Goal: Find specific page/section: Find specific page/section

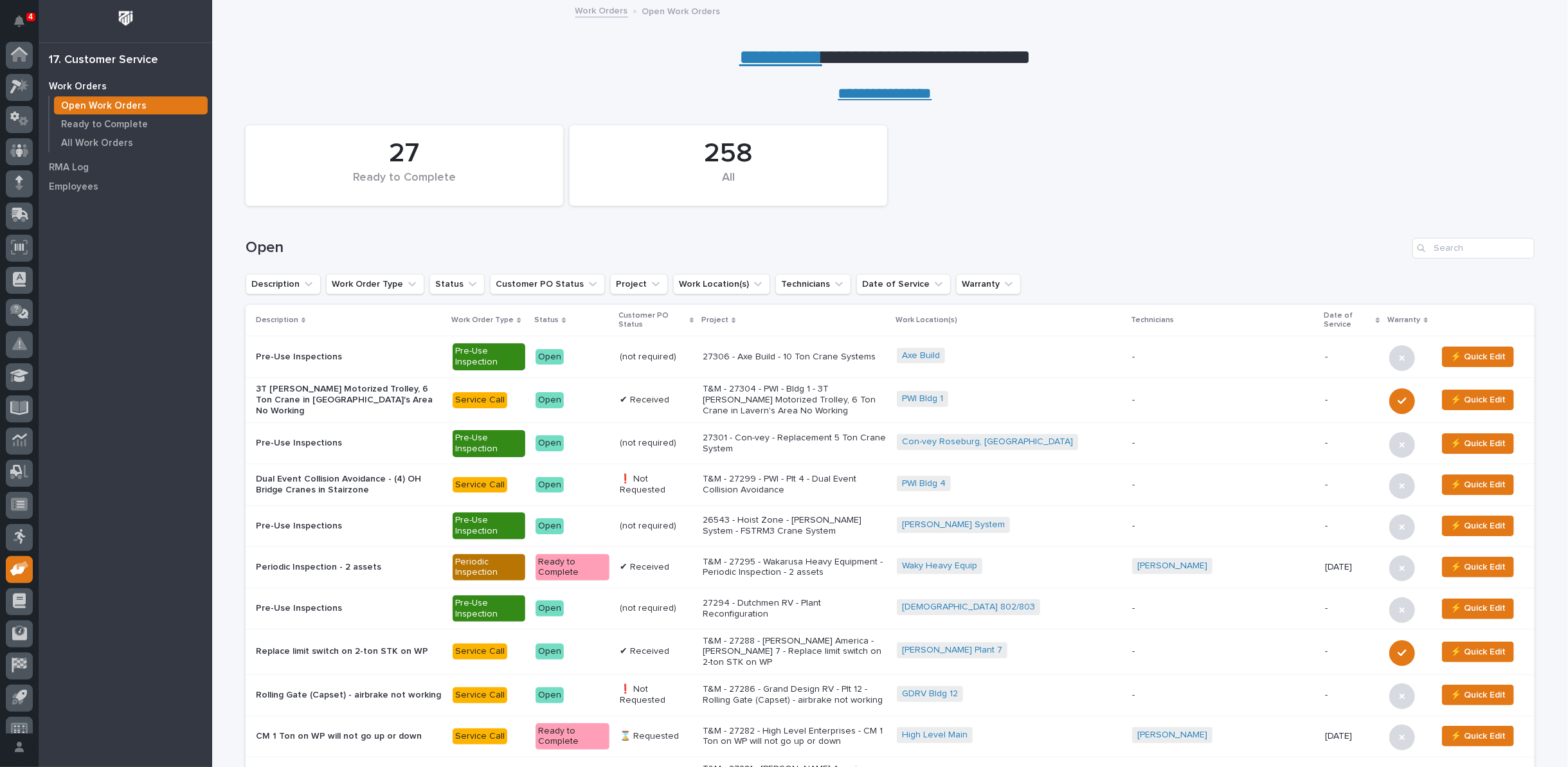
scroll to position [14, 0]
click at [764, 56] on link "**********" at bounding box center [781, 57] width 83 height 20
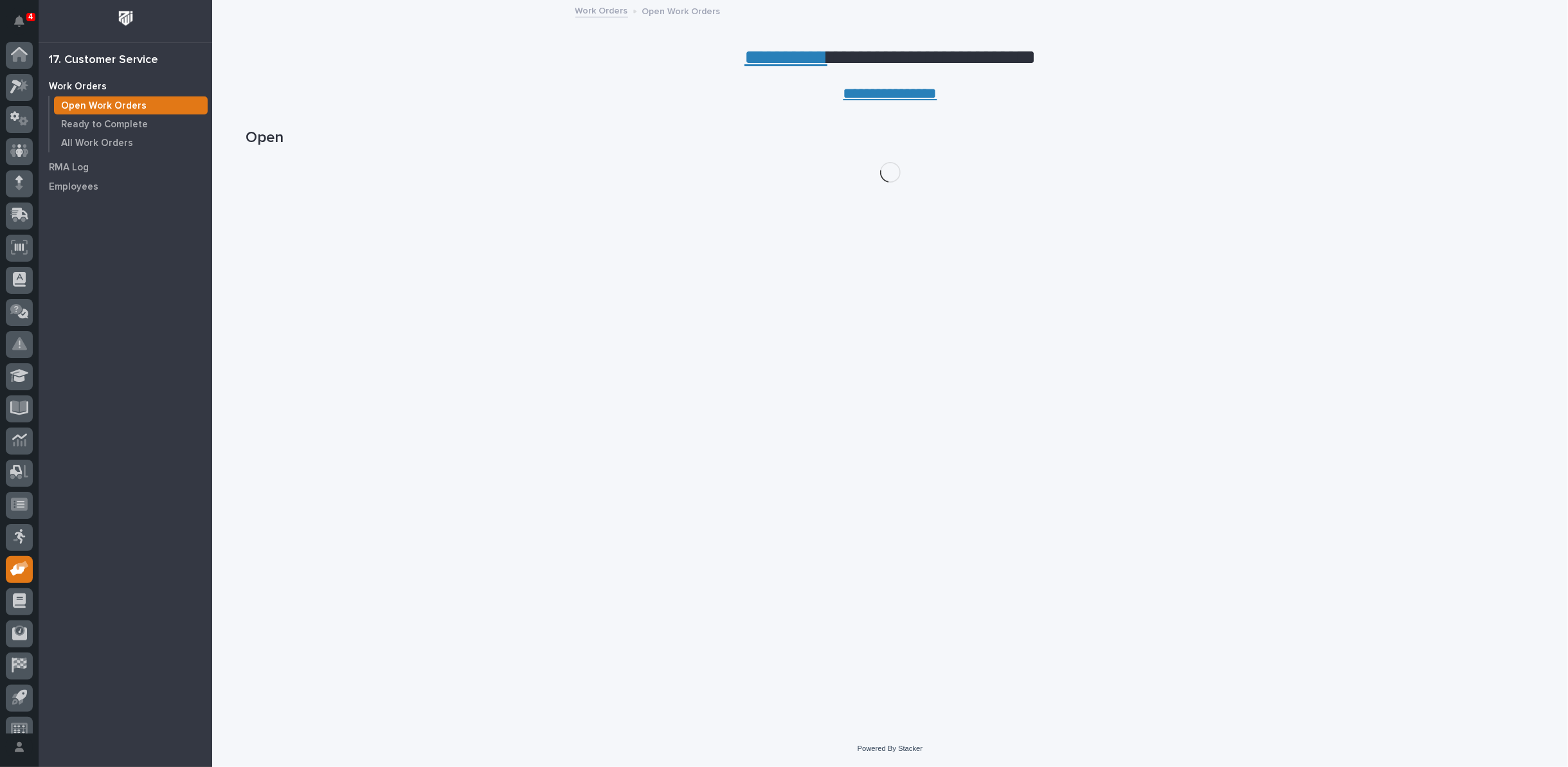
scroll to position [14, 0]
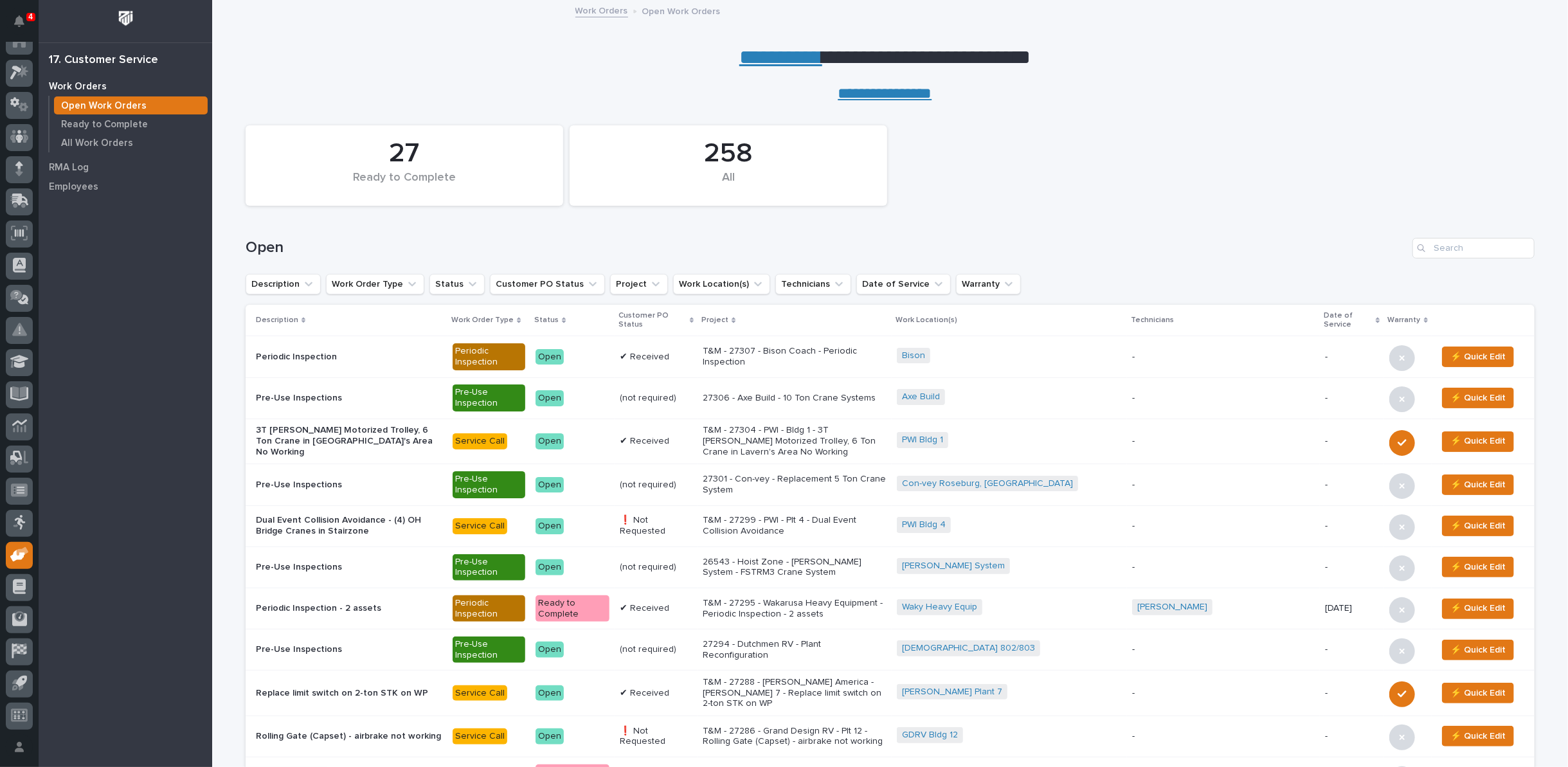
click at [797, 358] on p "T&M - 27307 - Bison Coach - Periodic Inspection" at bounding box center [794, 357] width 183 height 22
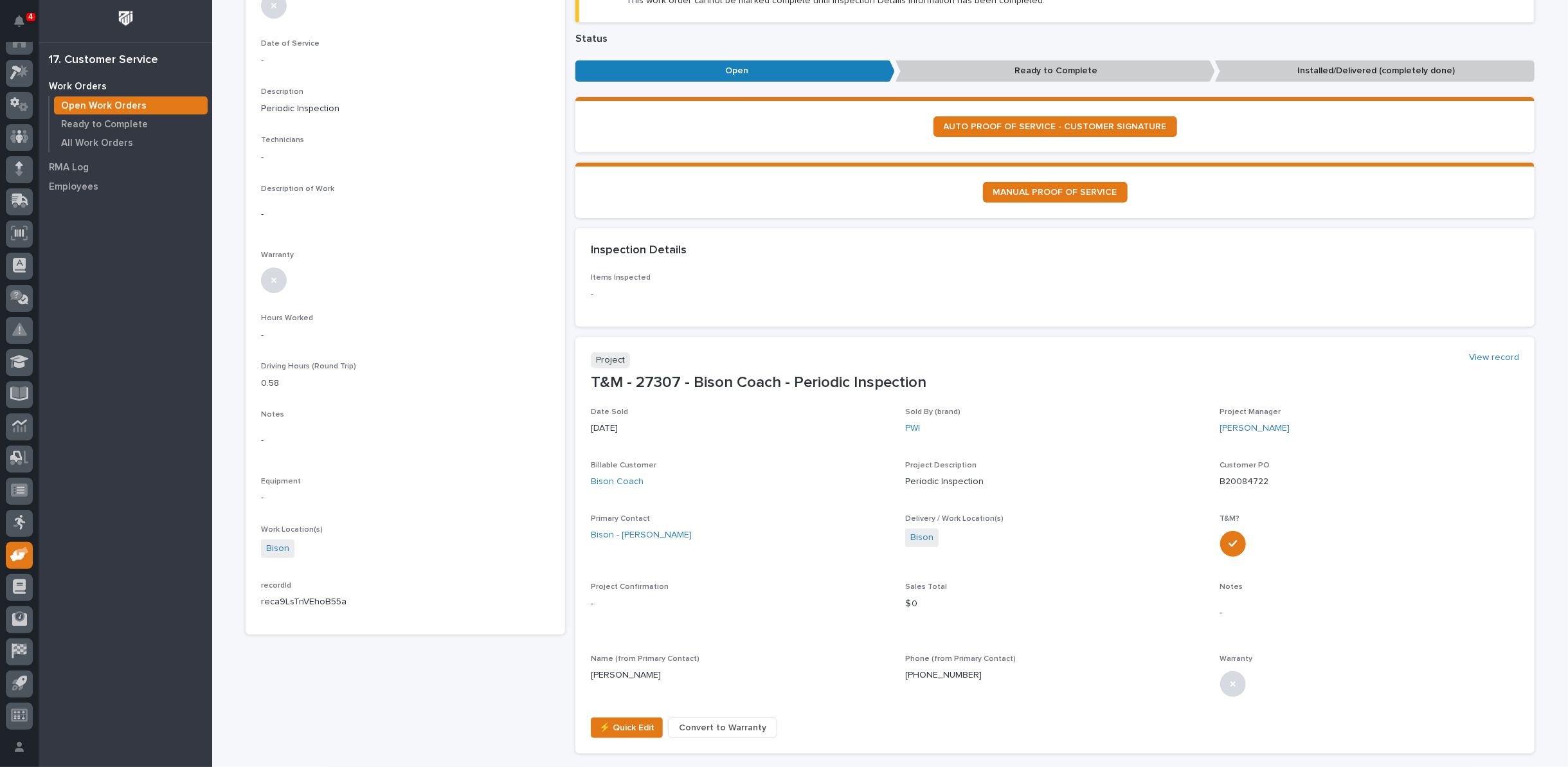
scroll to position [214, 0]
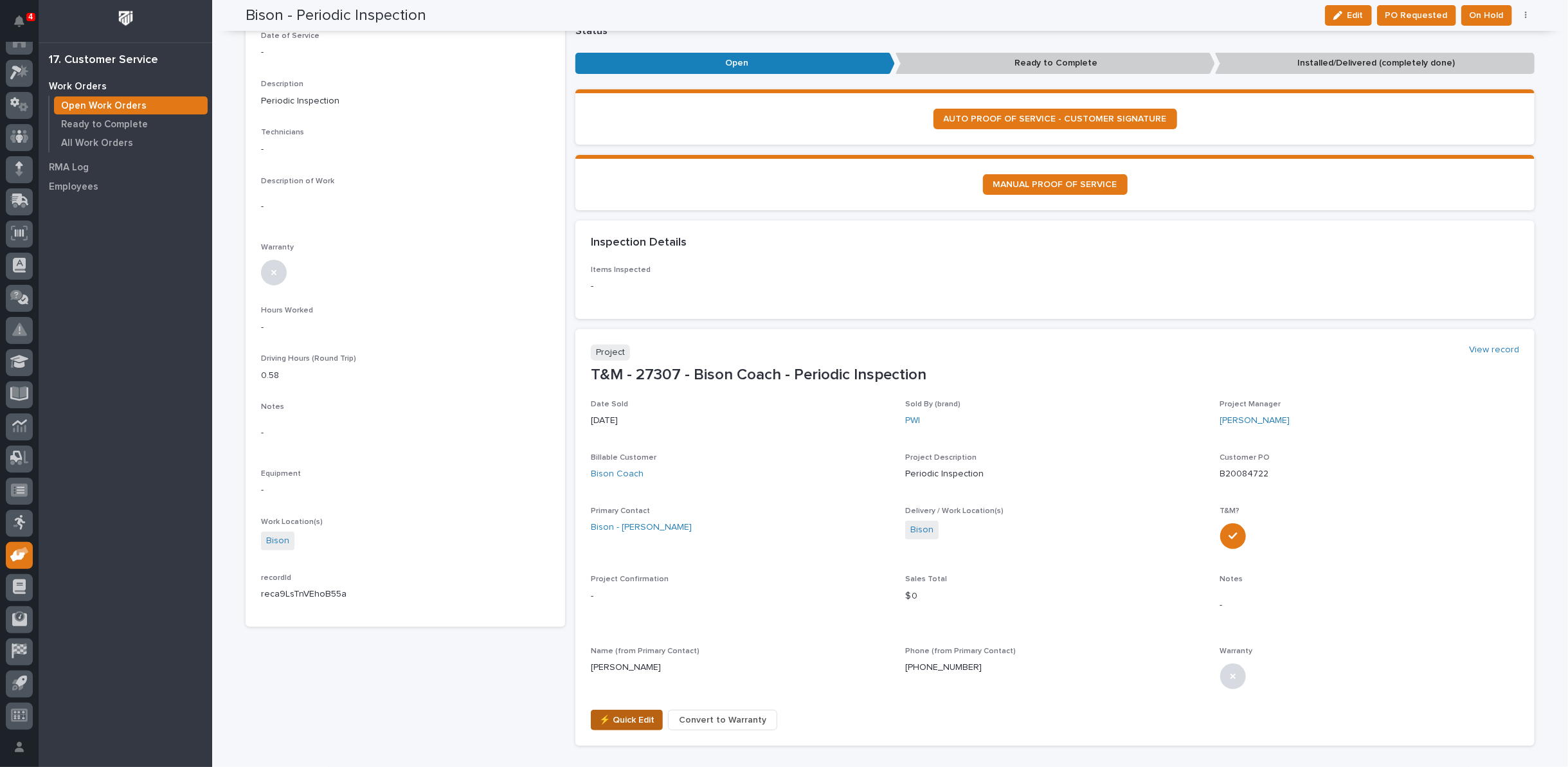
click at [636, 720] on span "⚡ Quick Edit" at bounding box center [627, 720] width 56 height 16
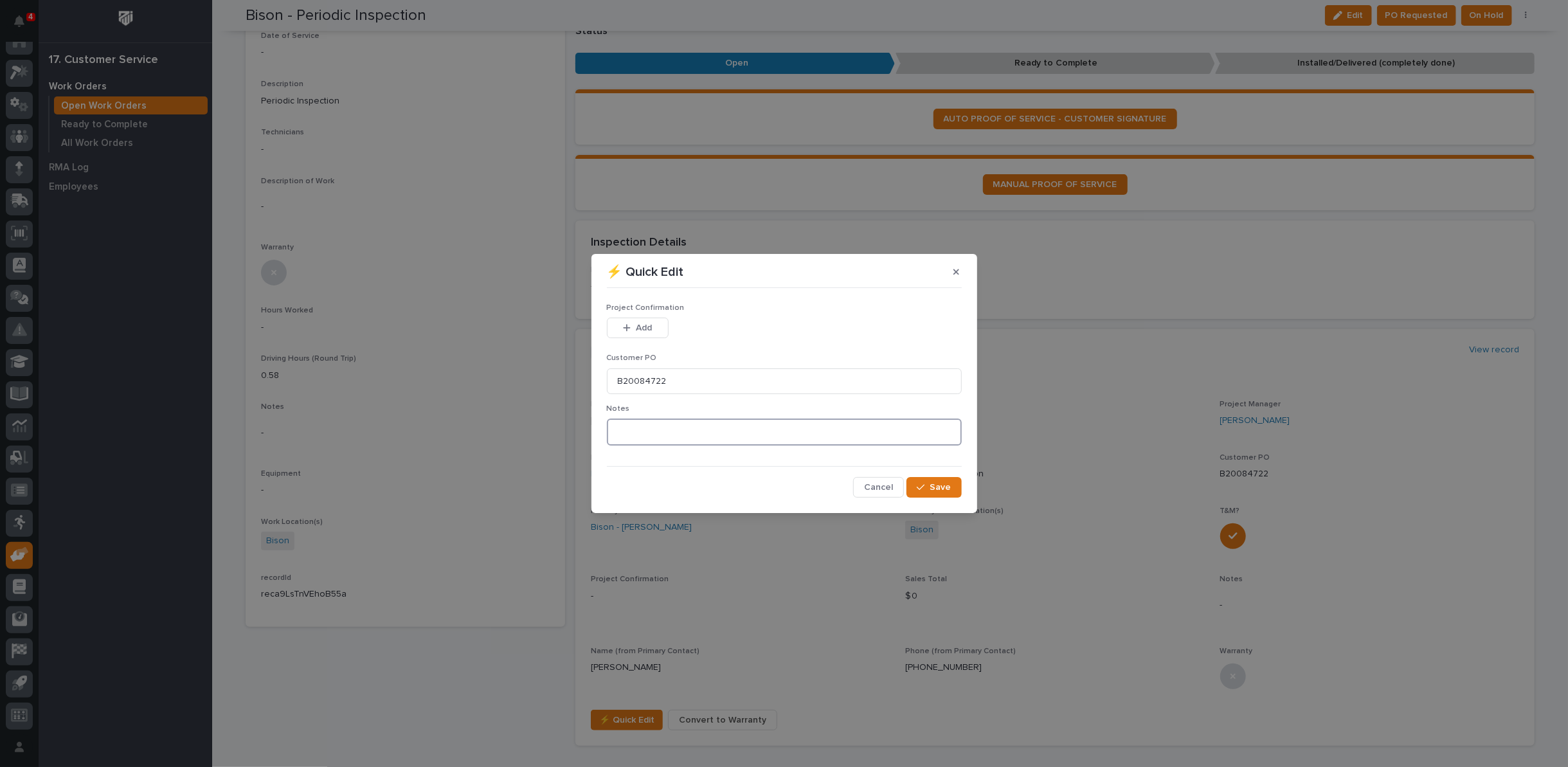
click at [652, 433] on textarea at bounding box center [784, 432] width 355 height 27
type textarea "*********"
click at [646, 327] on span "Add" at bounding box center [643, 328] width 16 height 11
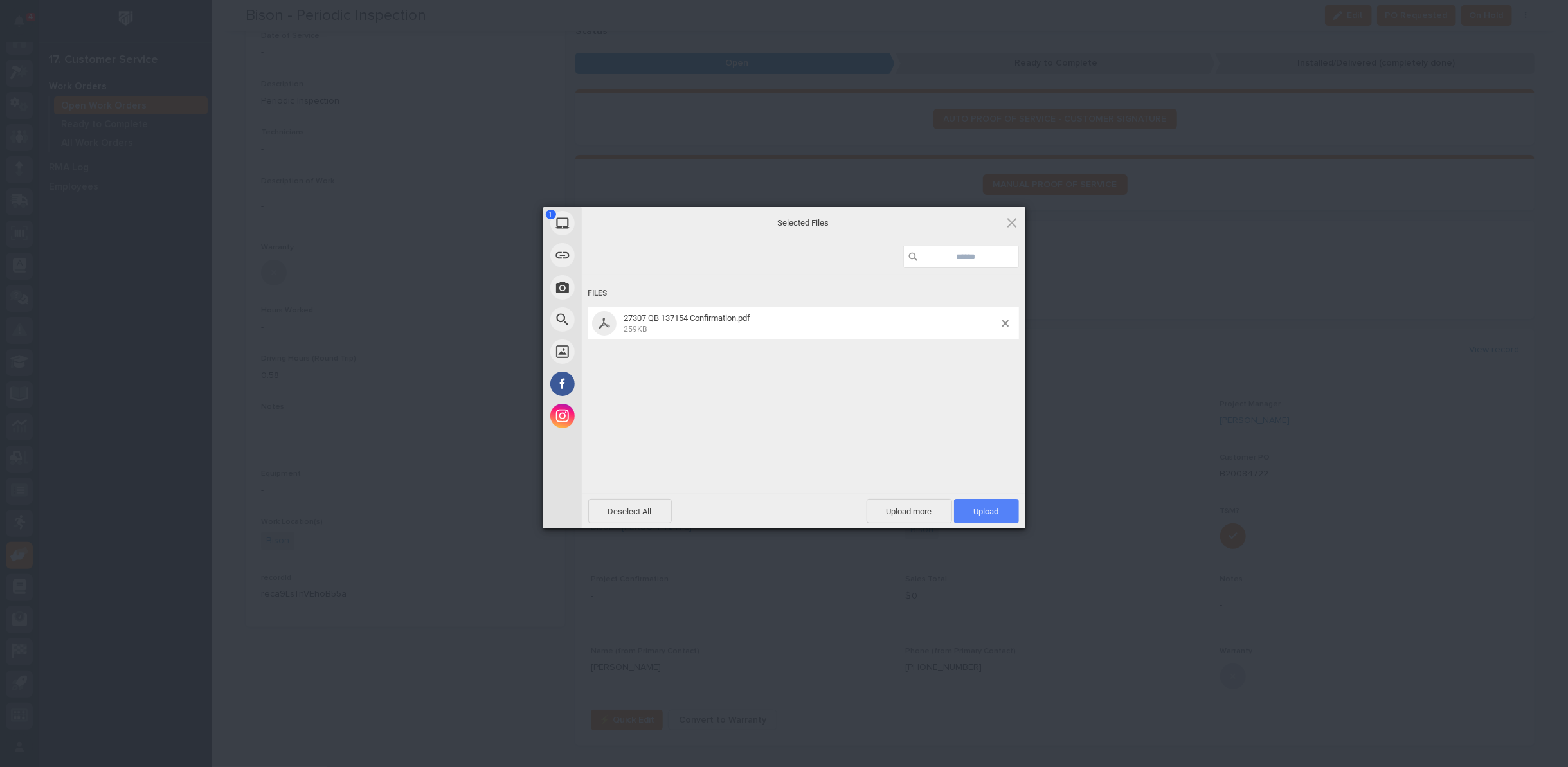
click at [1001, 508] on span "Upload 1" at bounding box center [987, 510] width 65 height 24
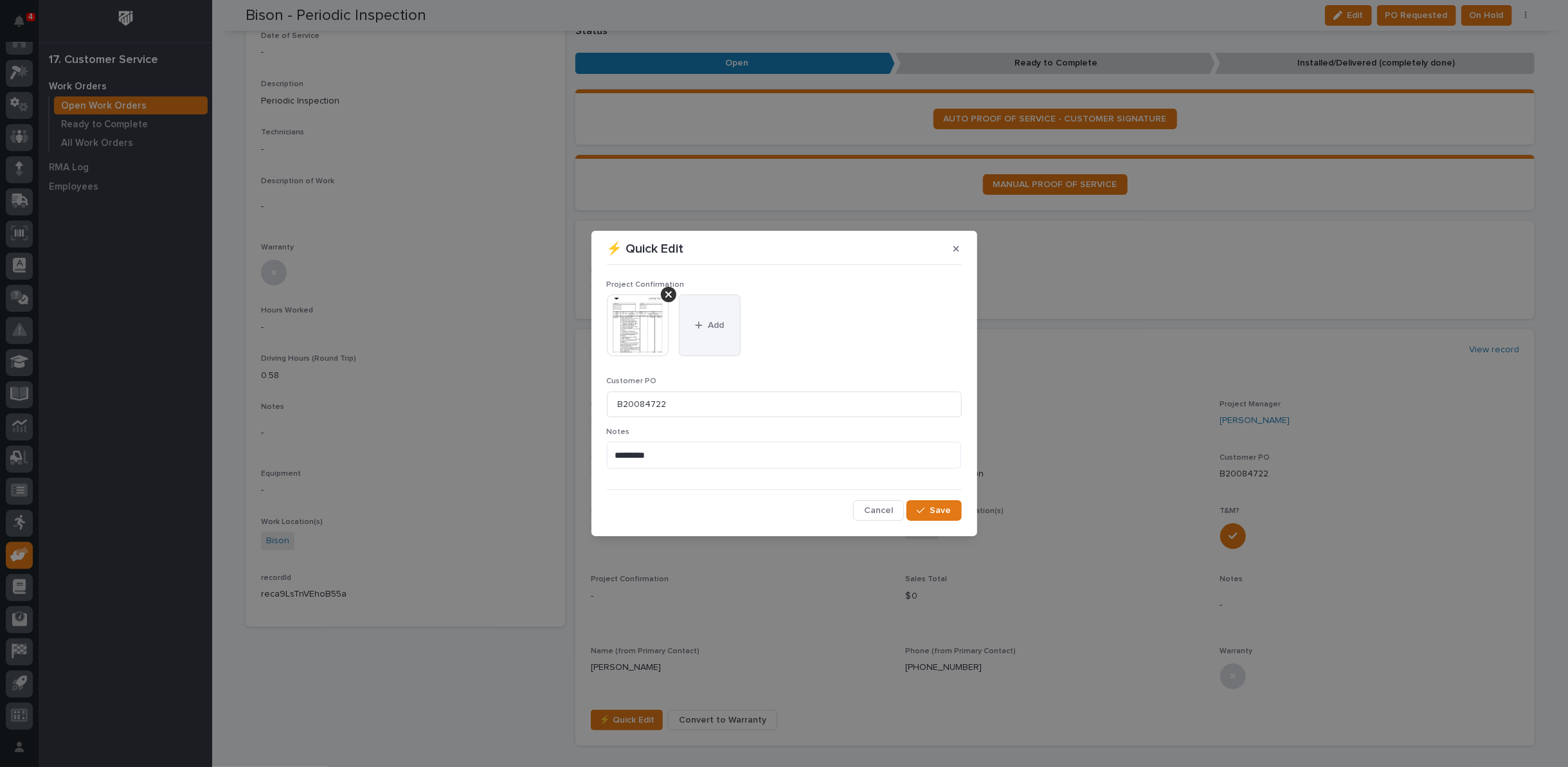
click at [709, 324] on span "Add" at bounding box center [715, 325] width 16 height 11
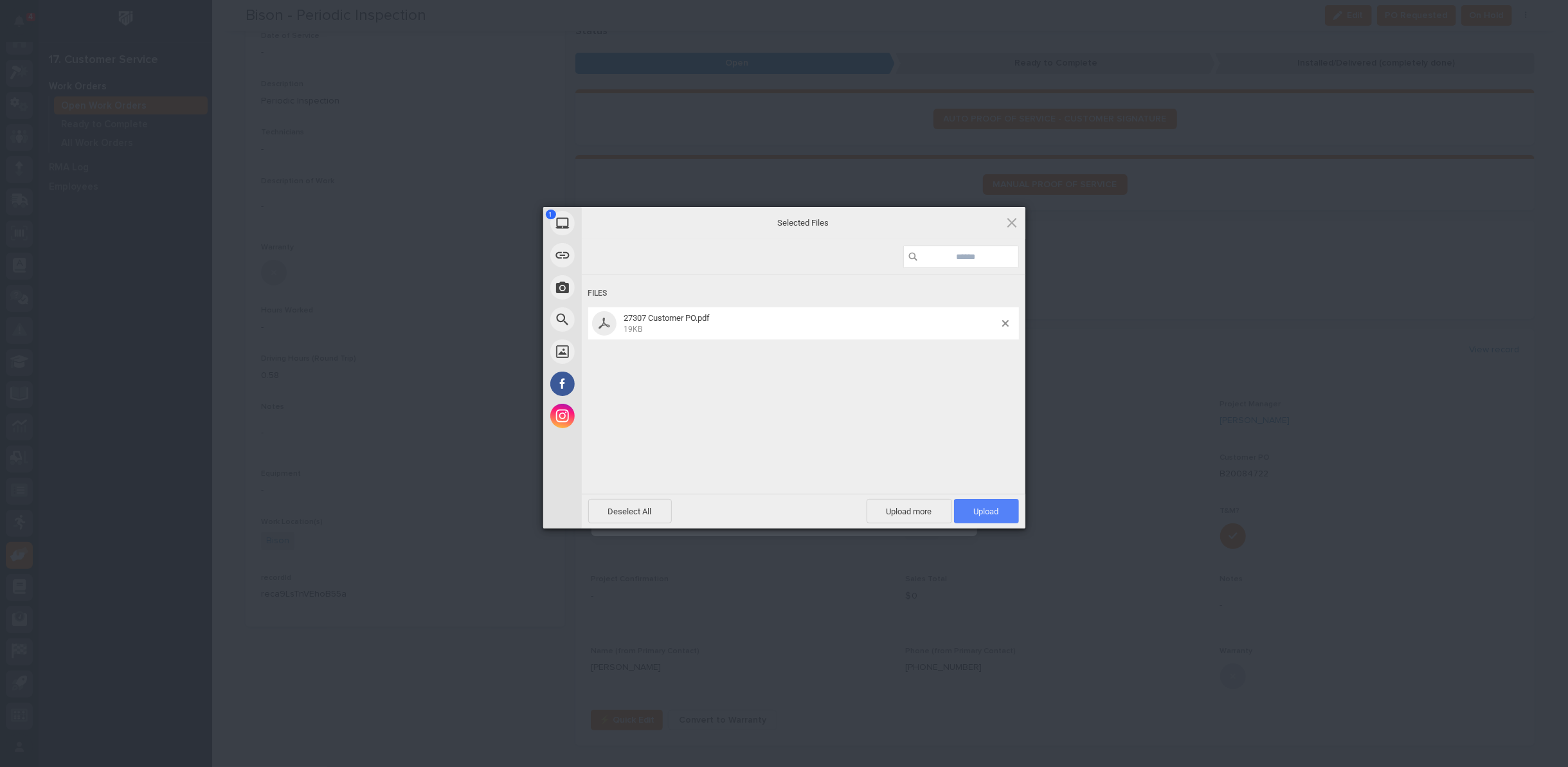
click at [990, 508] on span "Upload 1" at bounding box center [986, 511] width 25 height 9
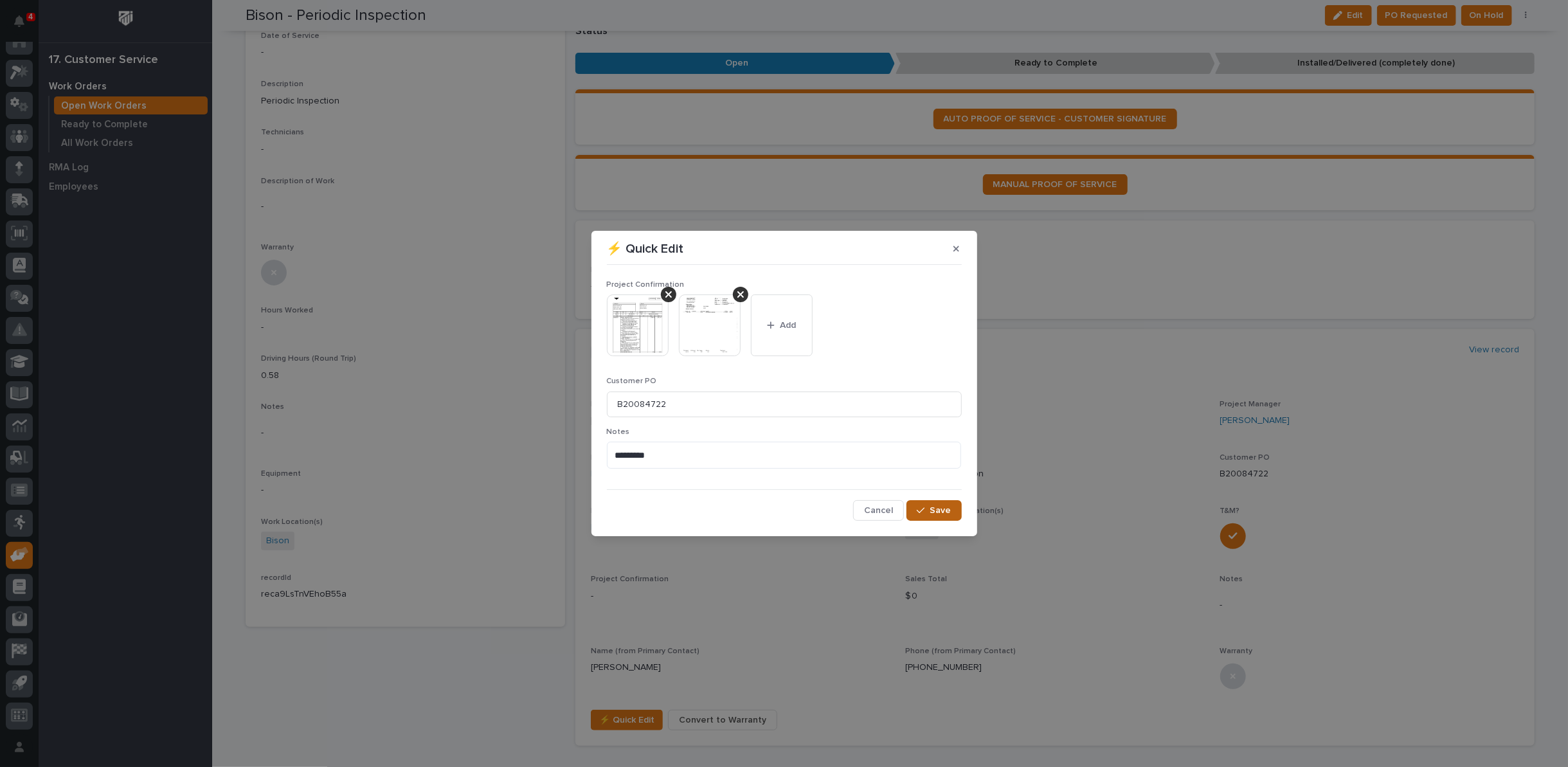
click at [946, 511] on span "Save" at bounding box center [941, 510] width 21 height 11
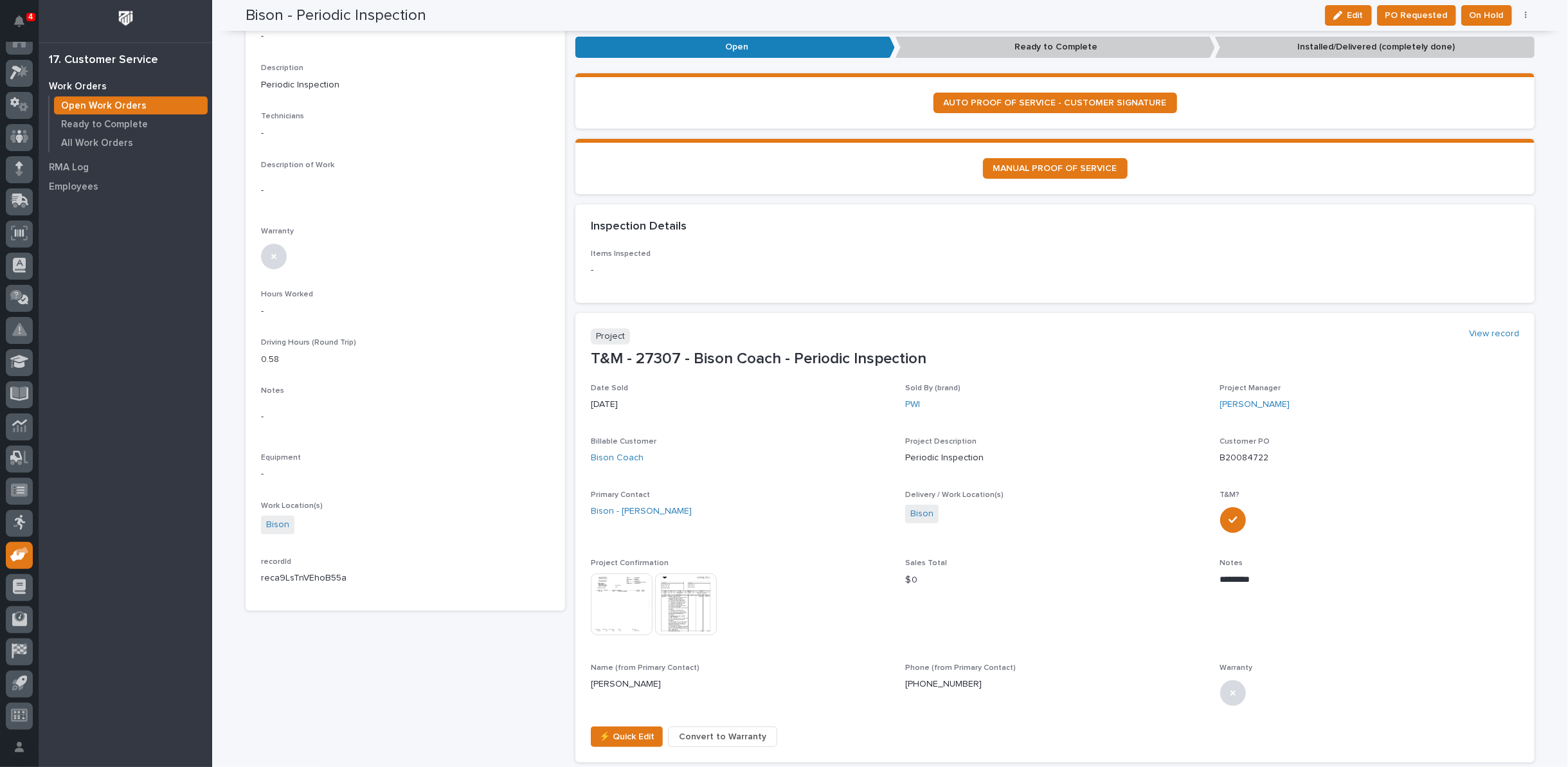
scroll to position [0, 0]
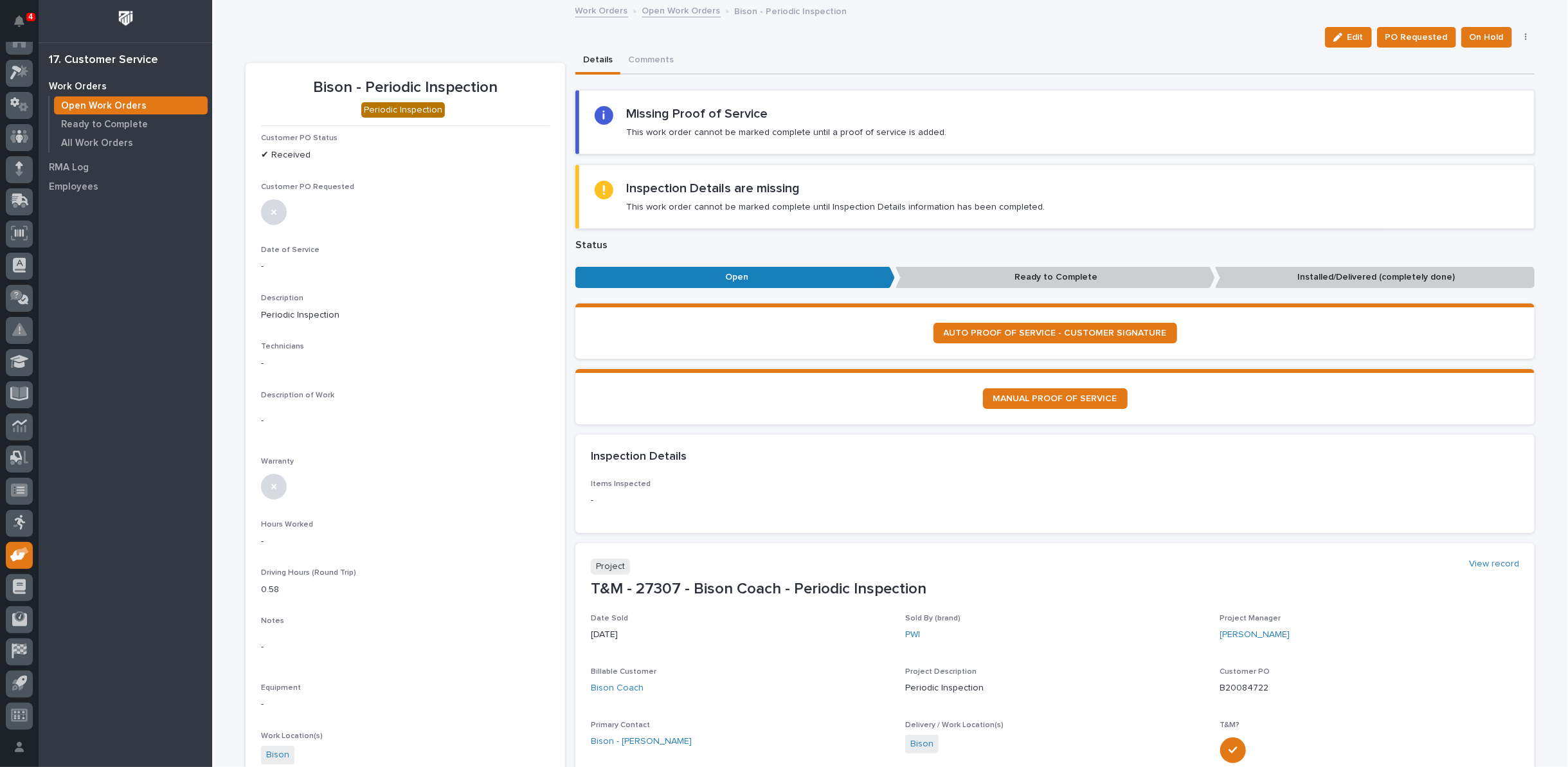
click at [678, 13] on link "Open Work Orders" at bounding box center [681, 10] width 79 height 15
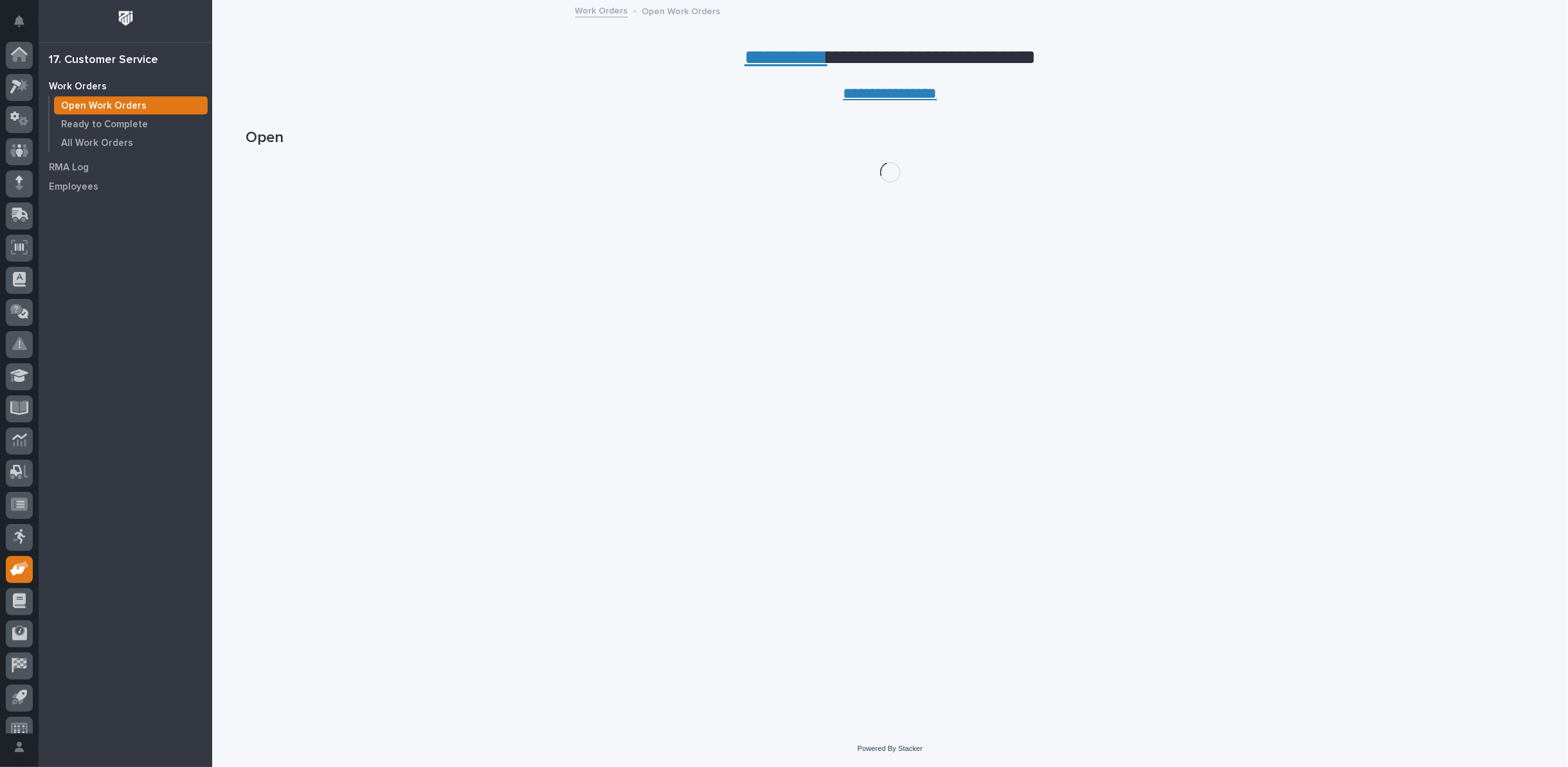
scroll to position [14, 0]
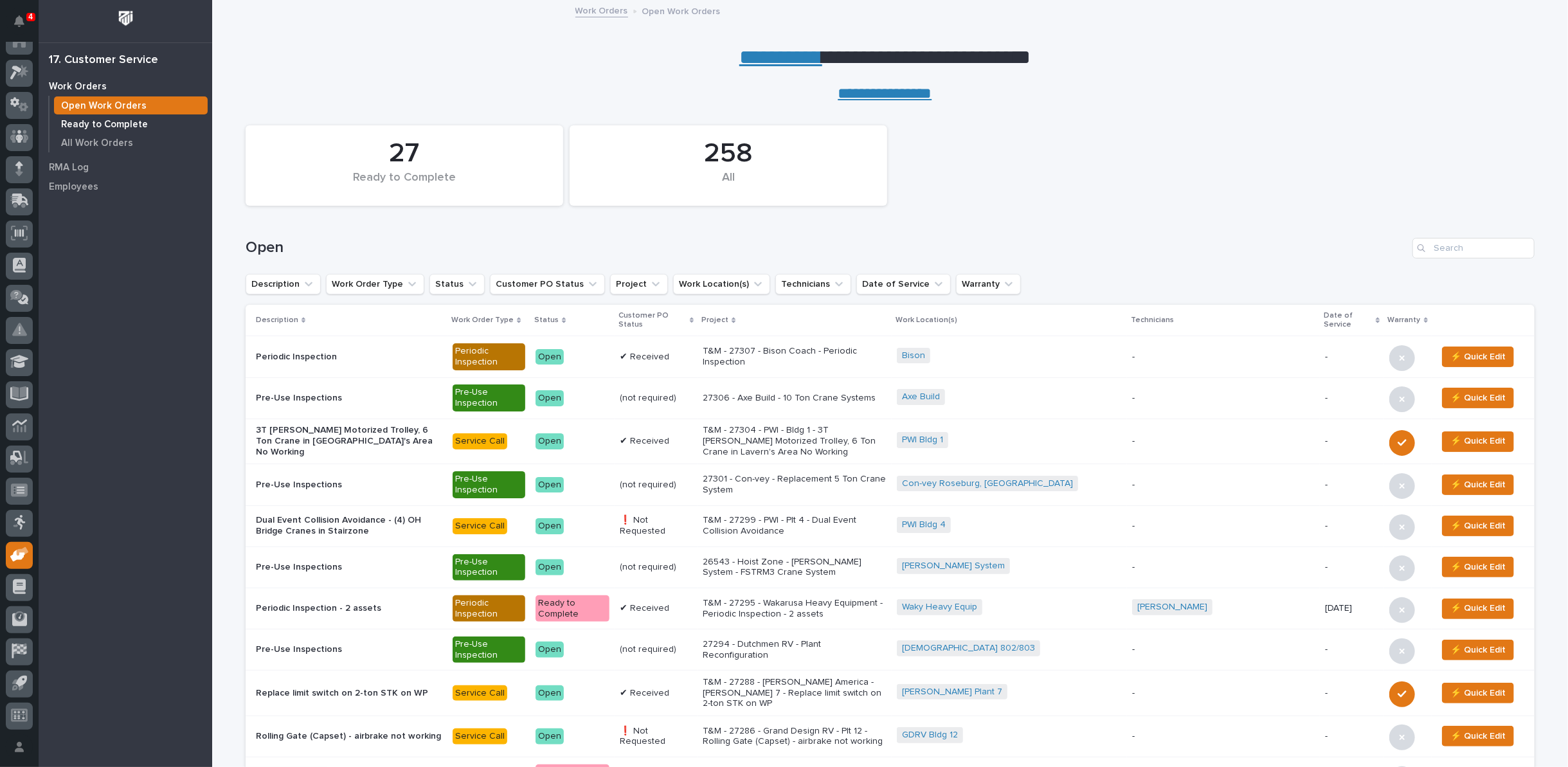
click at [110, 125] on p "Ready to Complete" at bounding box center [105, 124] width 87 height 11
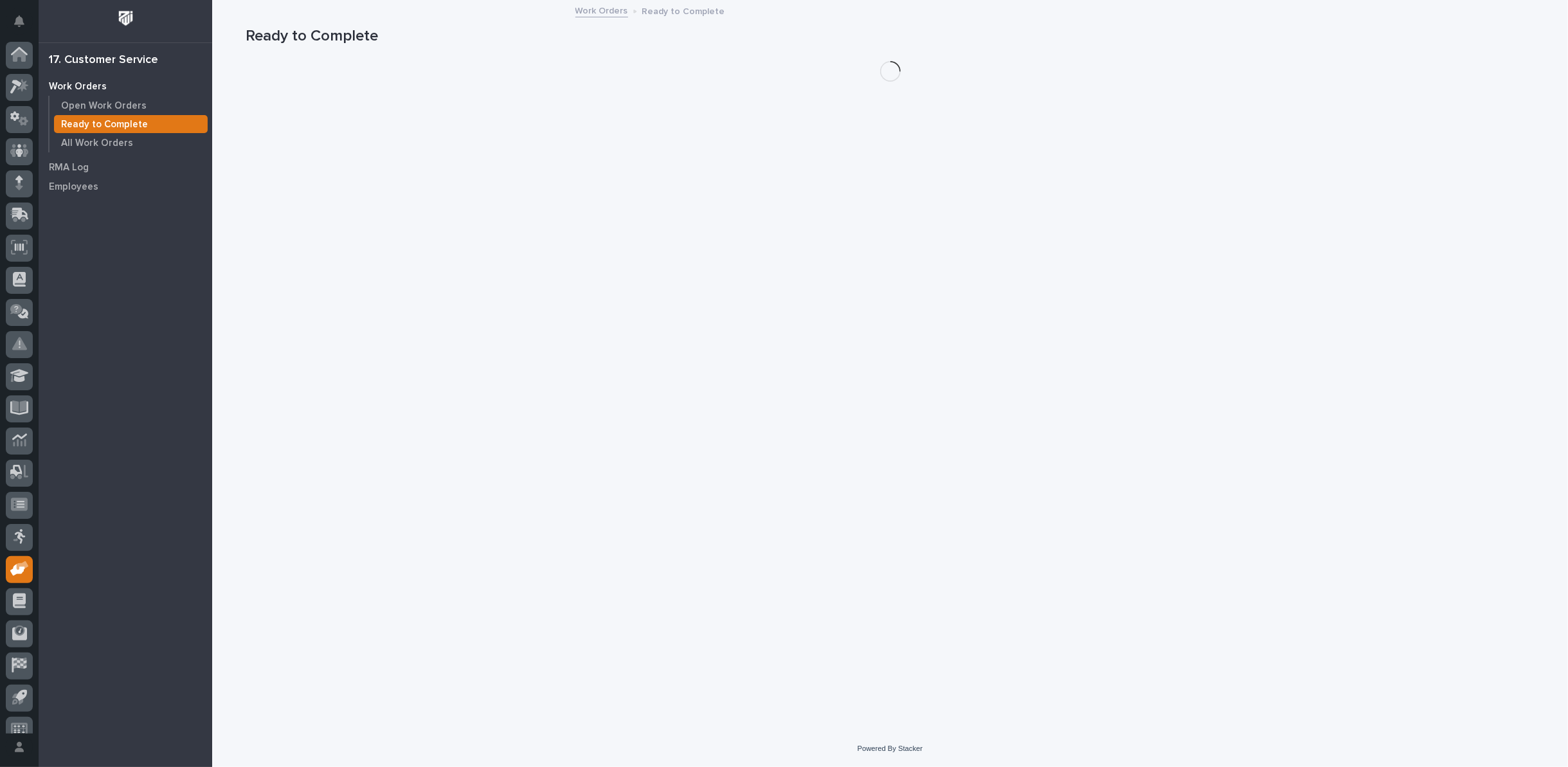
scroll to position [14, 0]
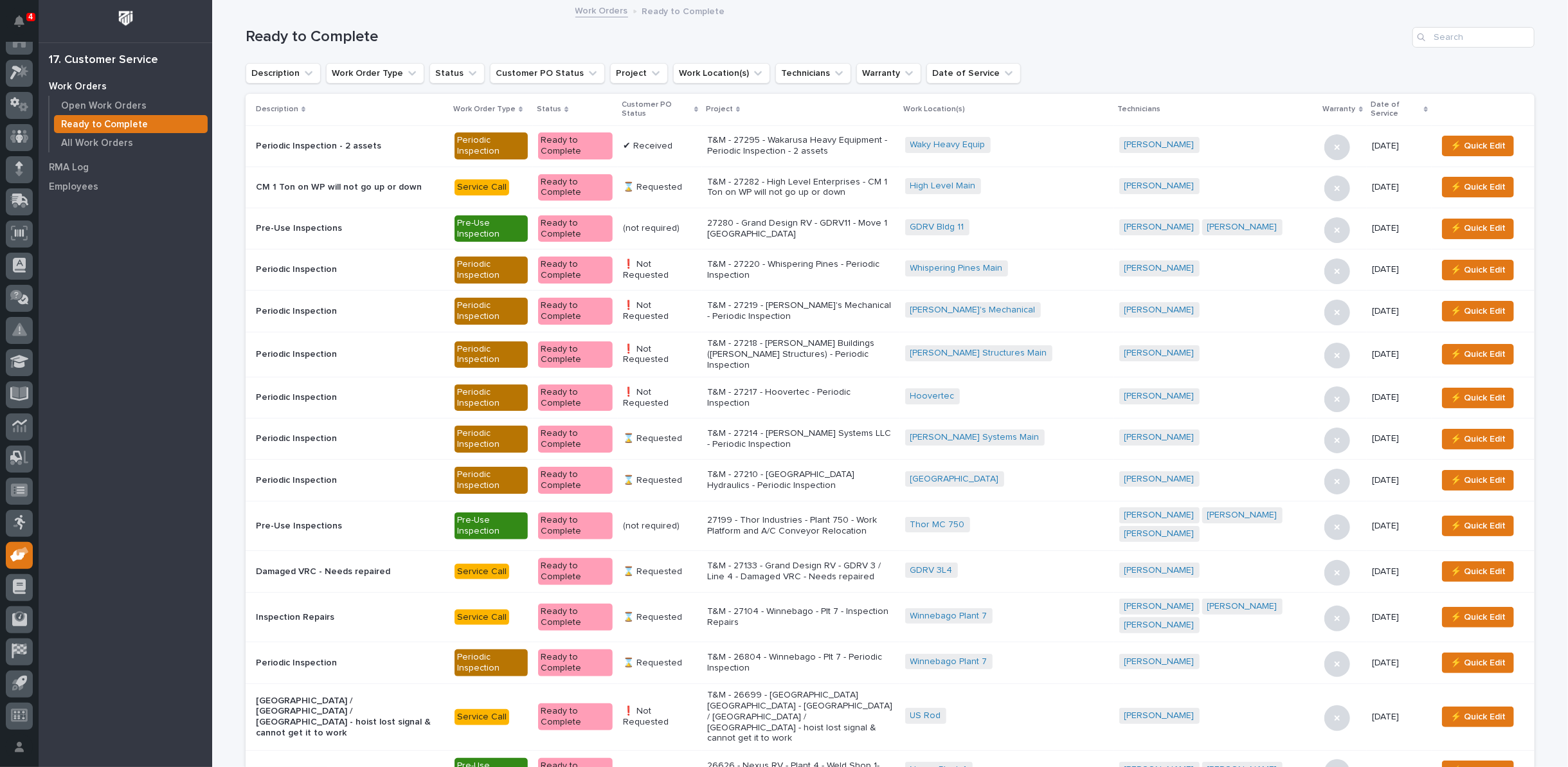
click at [699, 107] on icon at bounding box center [696, 109] width 4 height 6
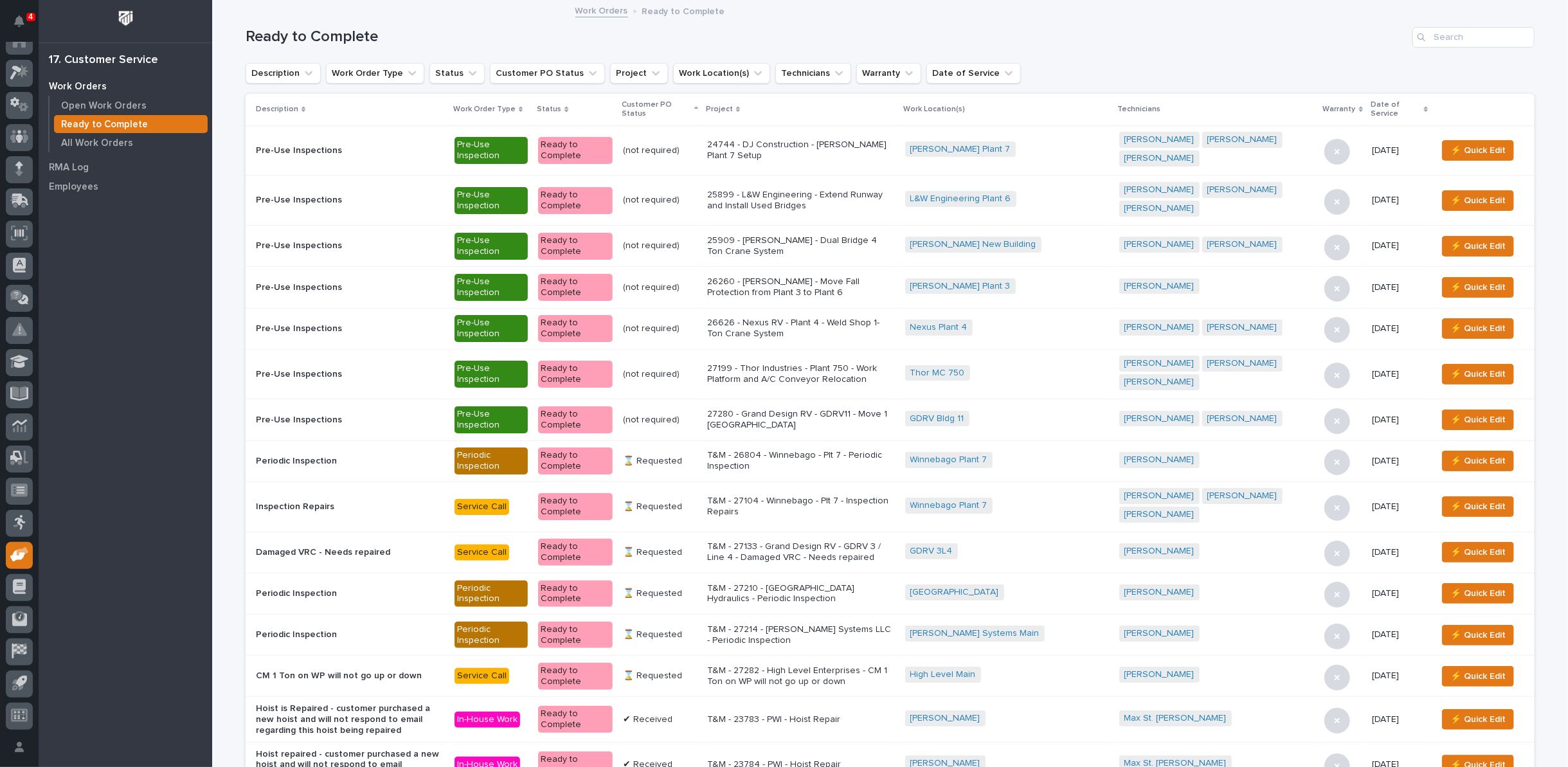
click at [760, 363] on p "27199 - Thor Industries - Plant 750 - Work Platform and A/C Conveyor Relocation" at bounding box center [801, 374] width 188 height 22
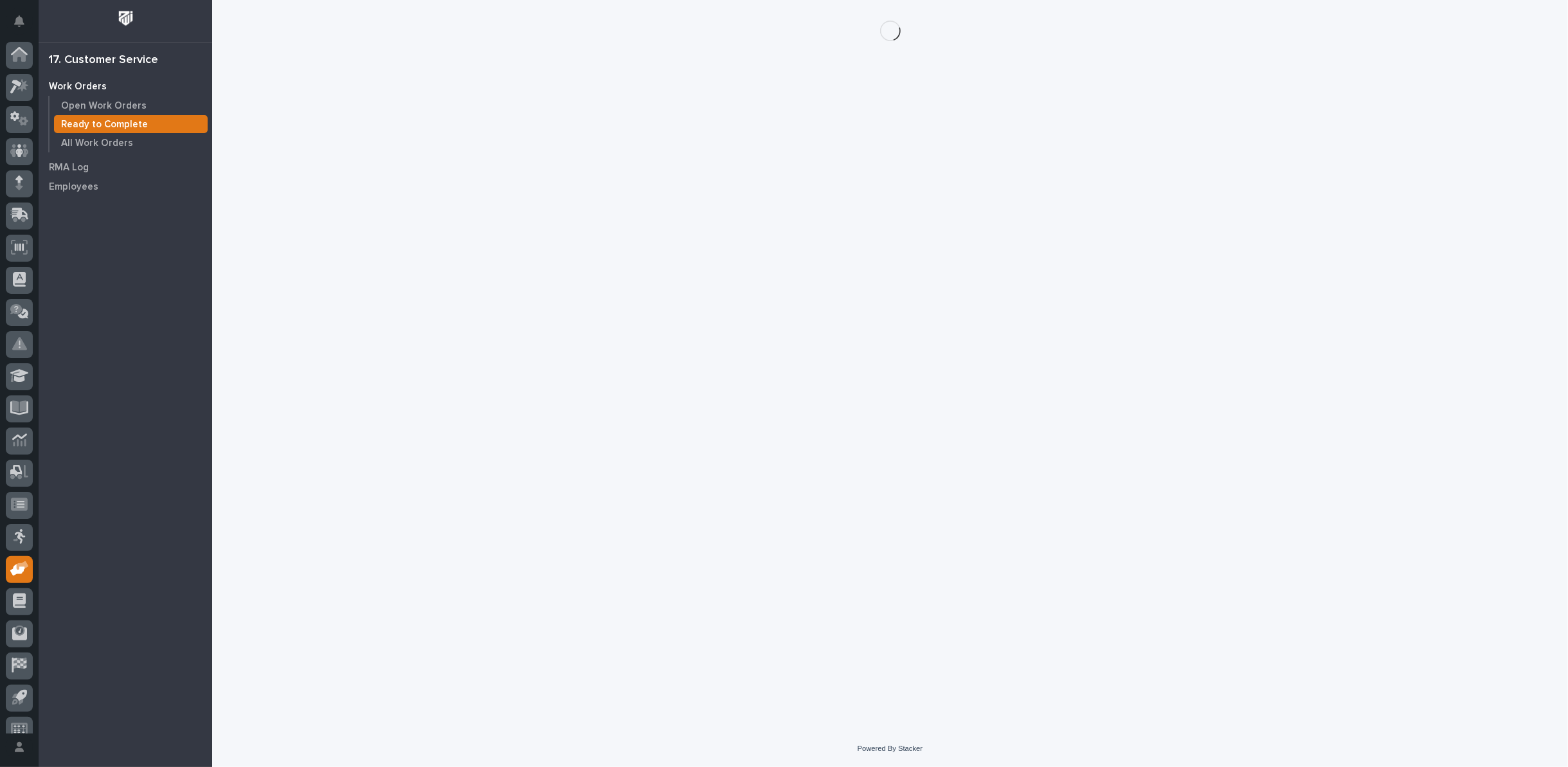
scroll to position [14, 0]
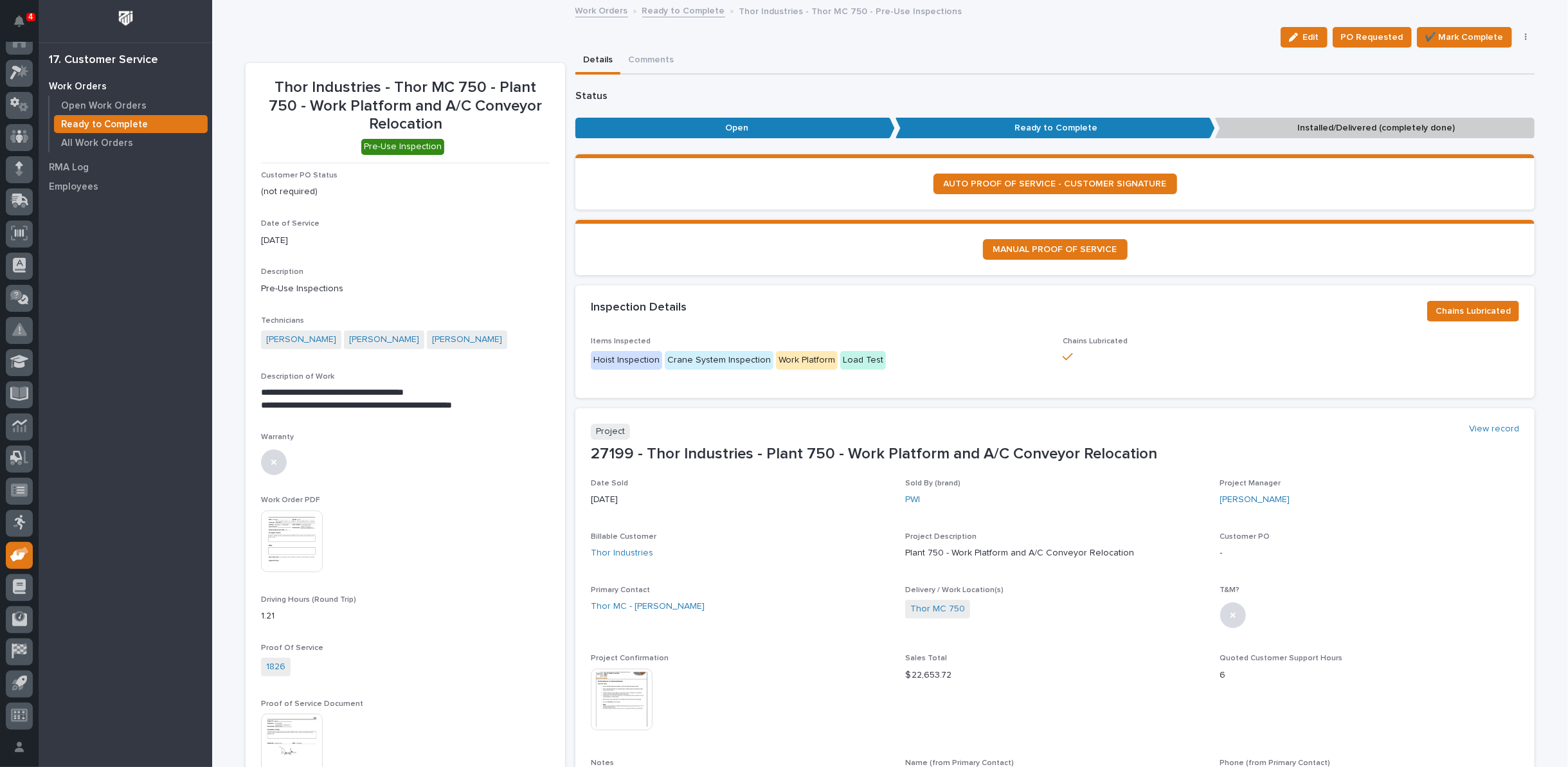
click at [284, 529] on img at bounding box center [292, 541] width 62 height 62
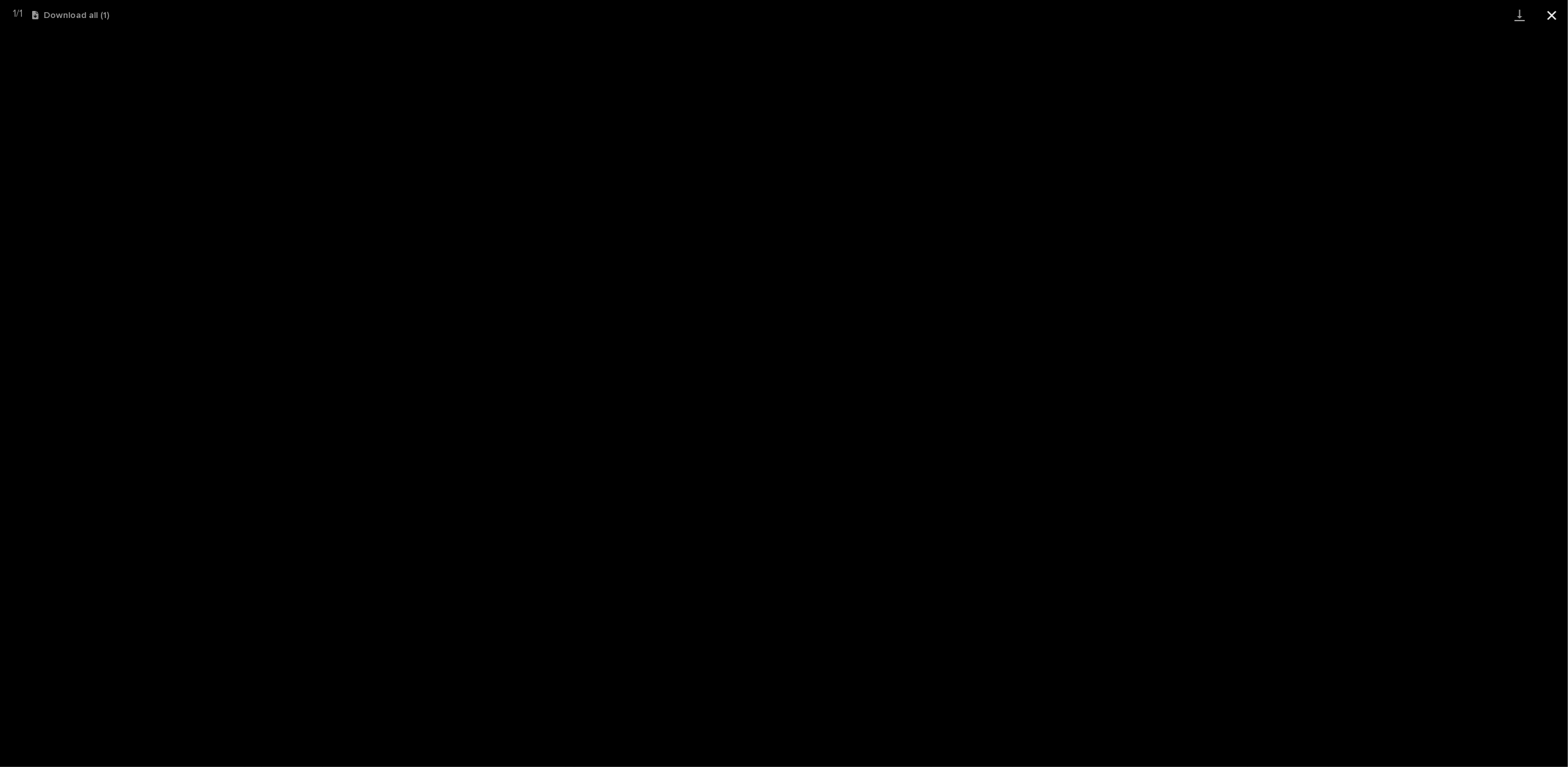
click at [1554, 17] on button "Close gallery" at bounding box center [1552, 15] width 32 height 31
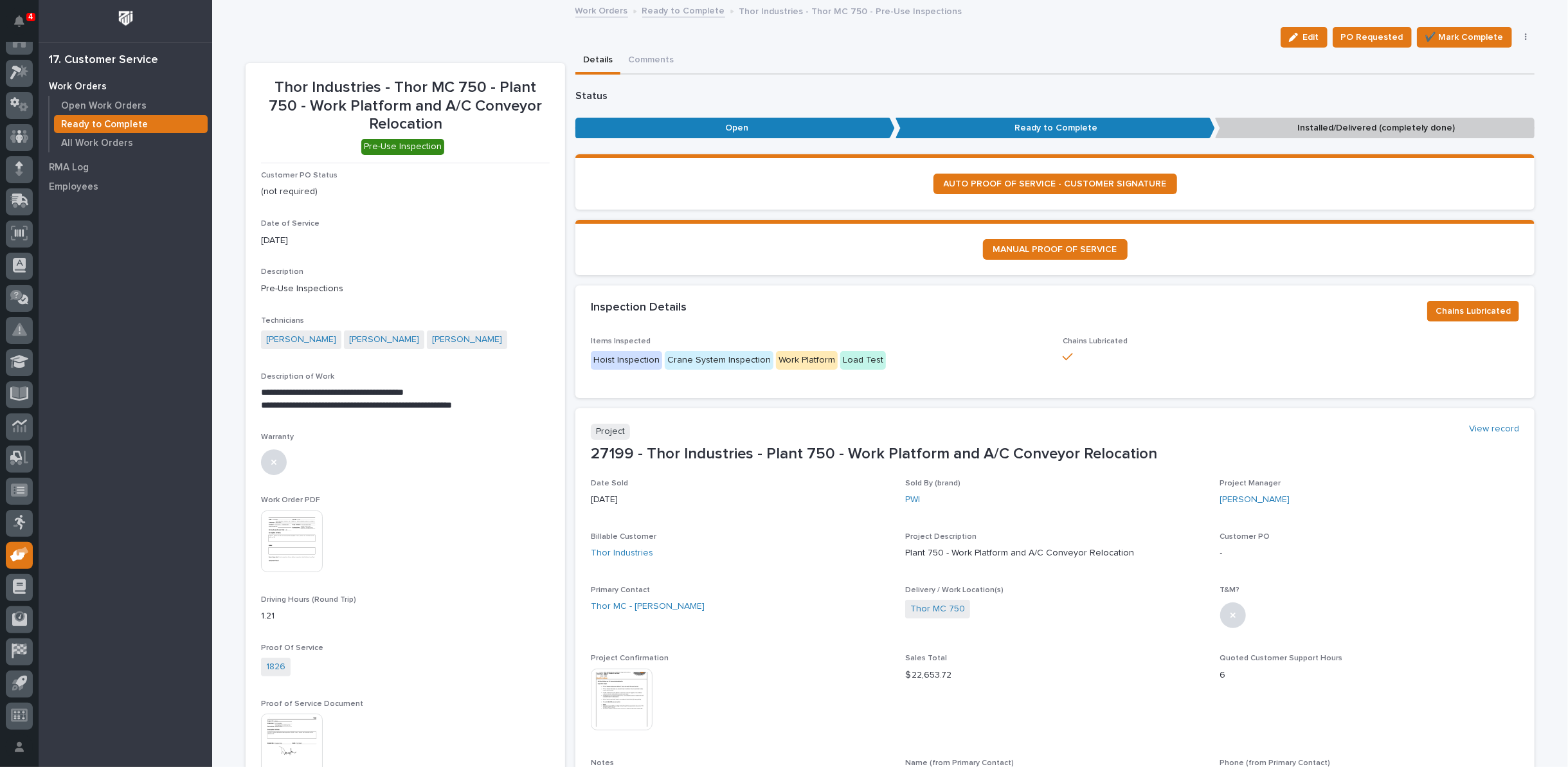
click at [661, 7] on link "Ready to Complete" at bounding box center [684, 10] width 83 height 15
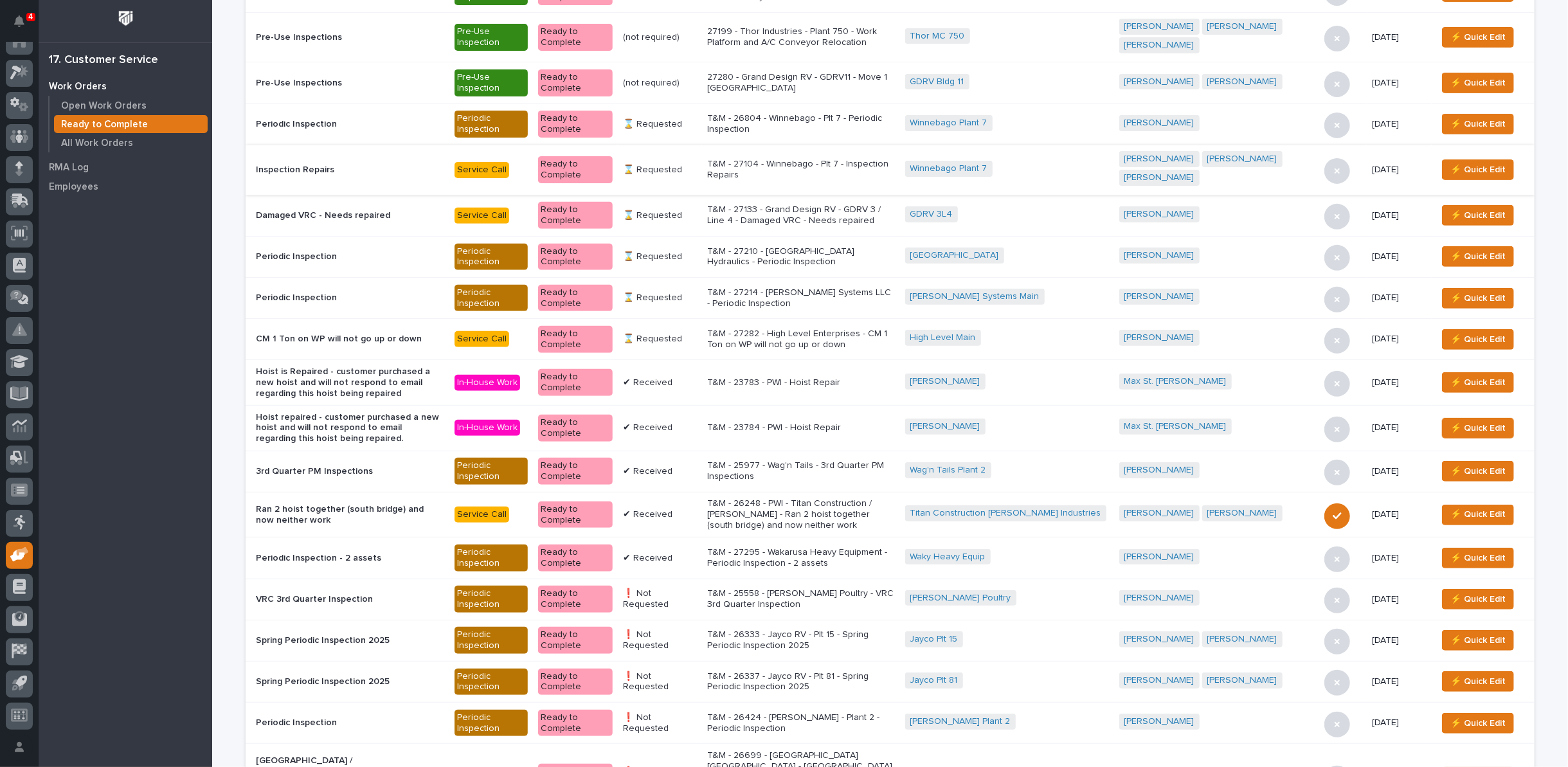
scroll to position [357, 0]
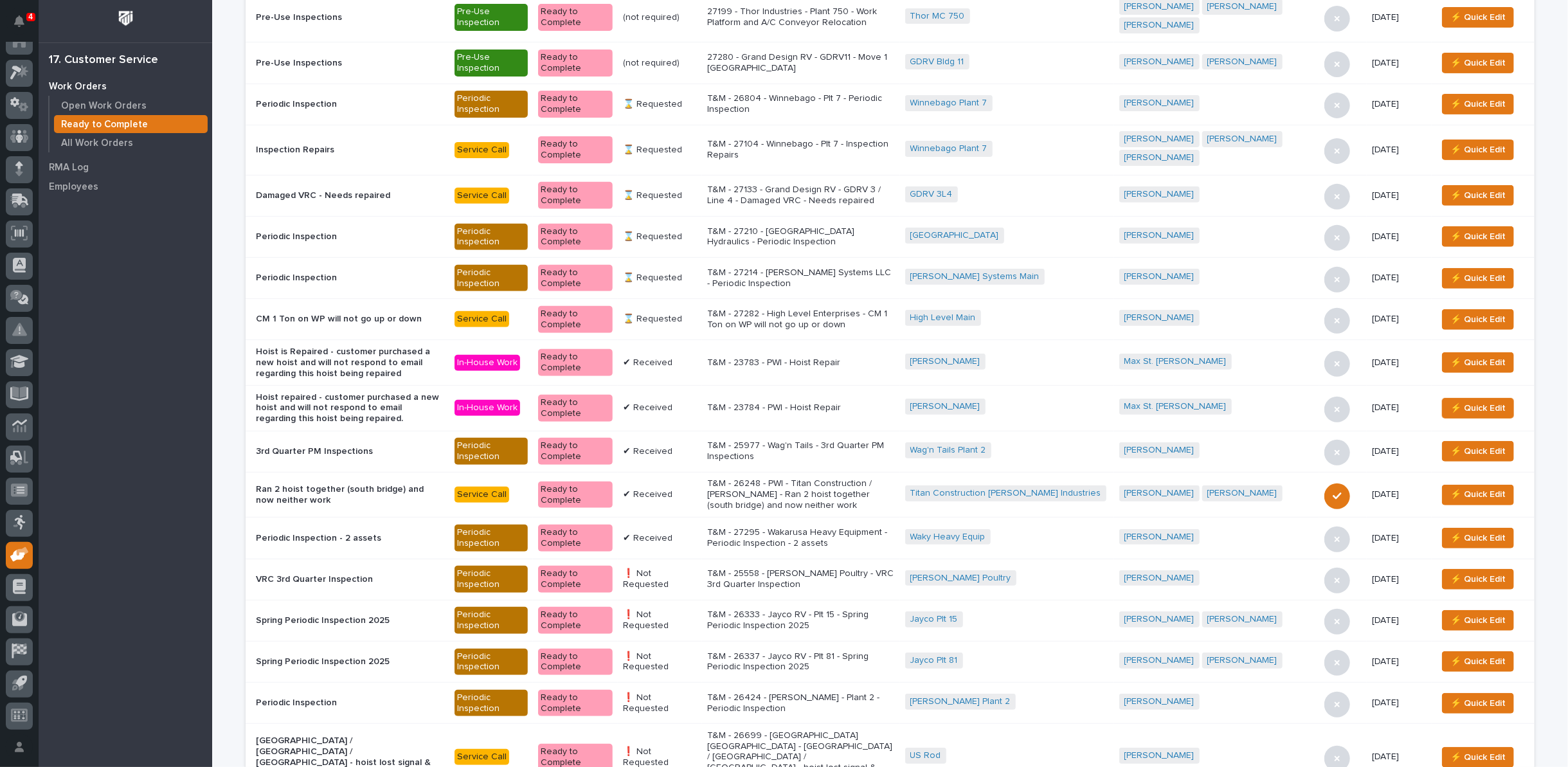
click at [828, 527] on p "T&M - 27295 - Wakarusa Heavy Equipment - Periodic Inspection - 2 assets" at bounding box center [801, 538] width 188 height 22
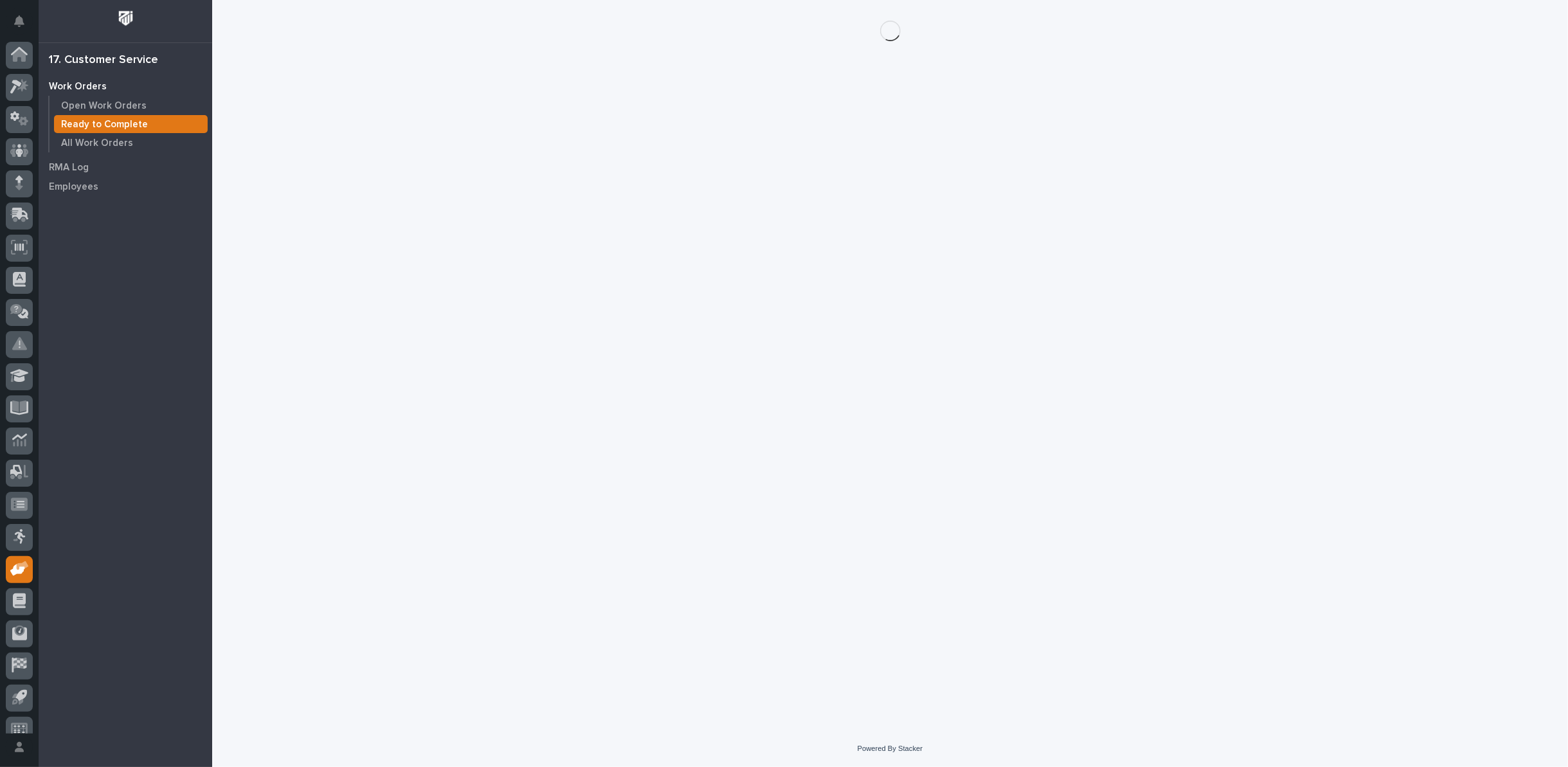
scroll to position [14, 0]
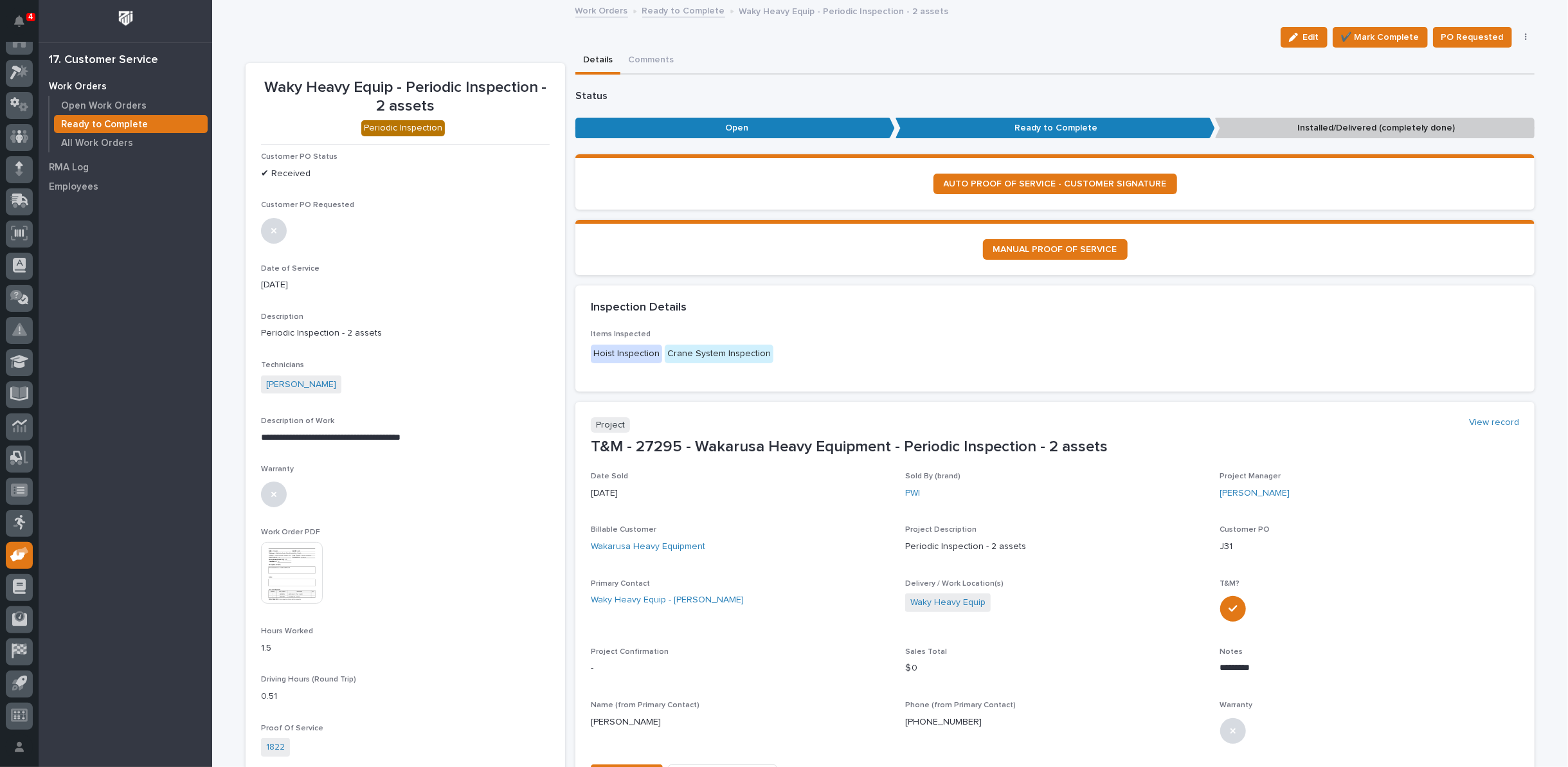
click at [664, 9] on link "Ready to Complete" at bounding box center [684, 10] width 83 height 15
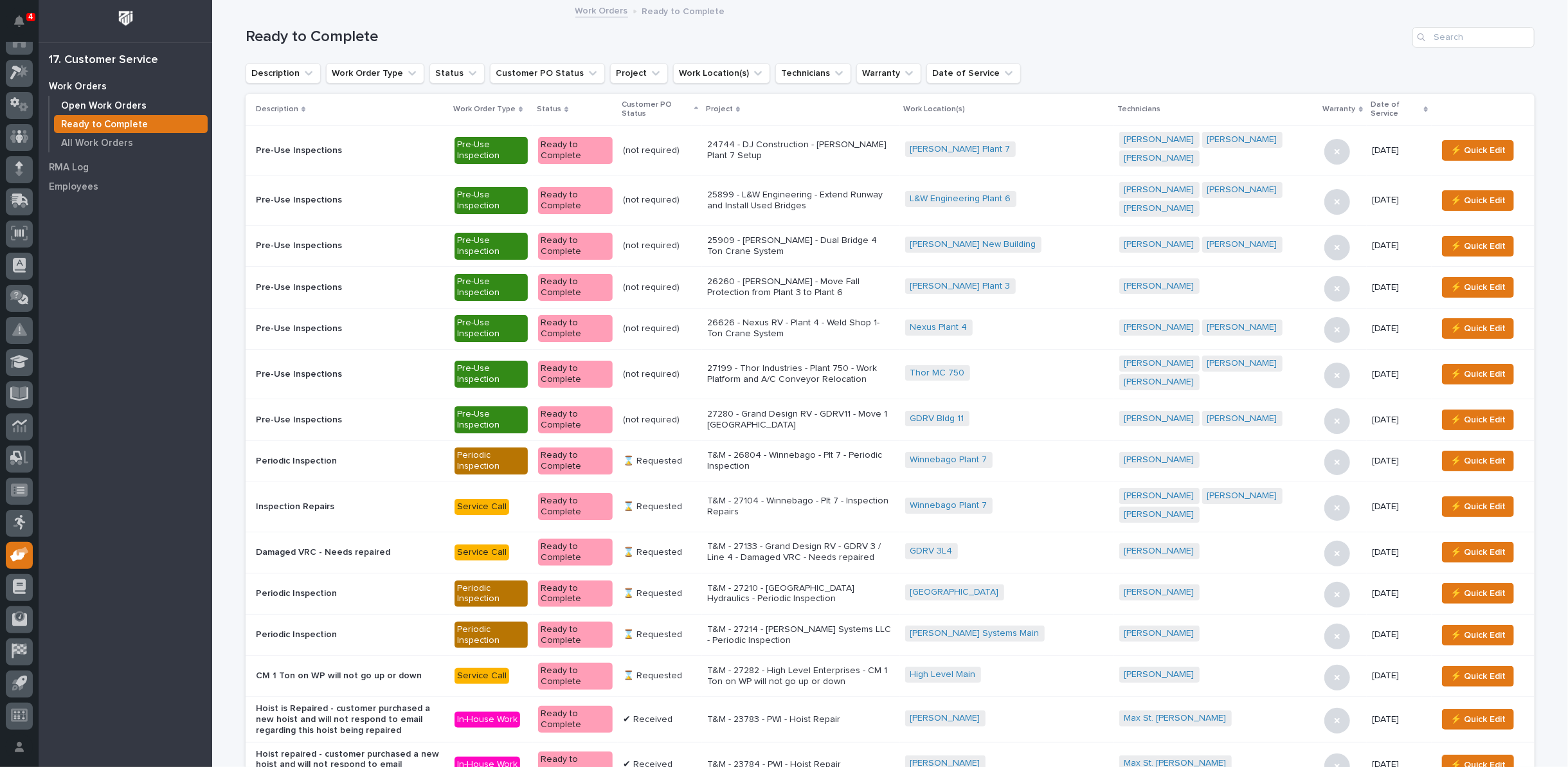
click at [144, 100] on div "Open Work Orders" at bounding box center [131, 105] width 154 height 18
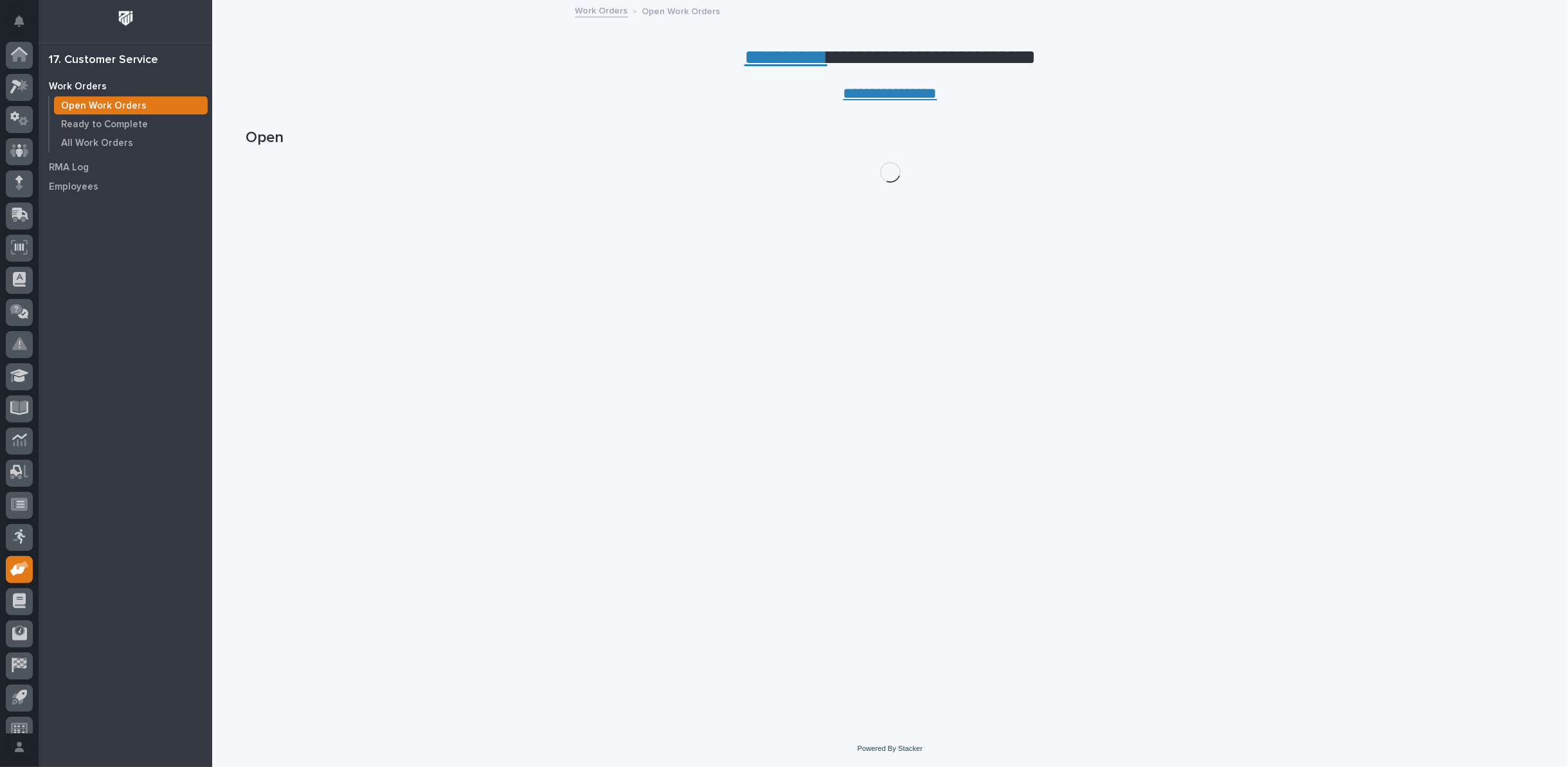
scroll to position [14, 0]
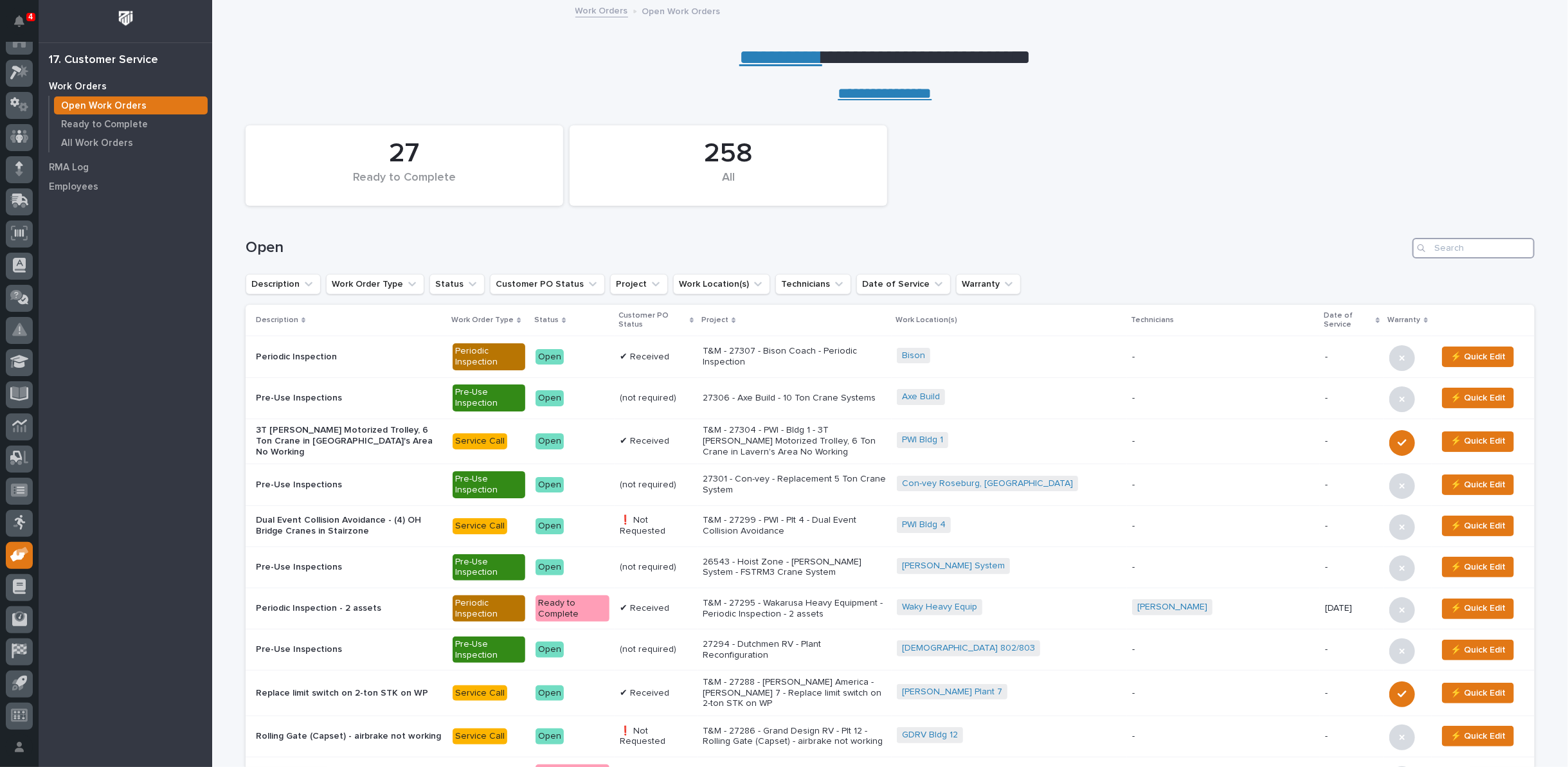
click at [1441, 243] on input "Search" at bounding box center [1474, 248] width 122 height 20
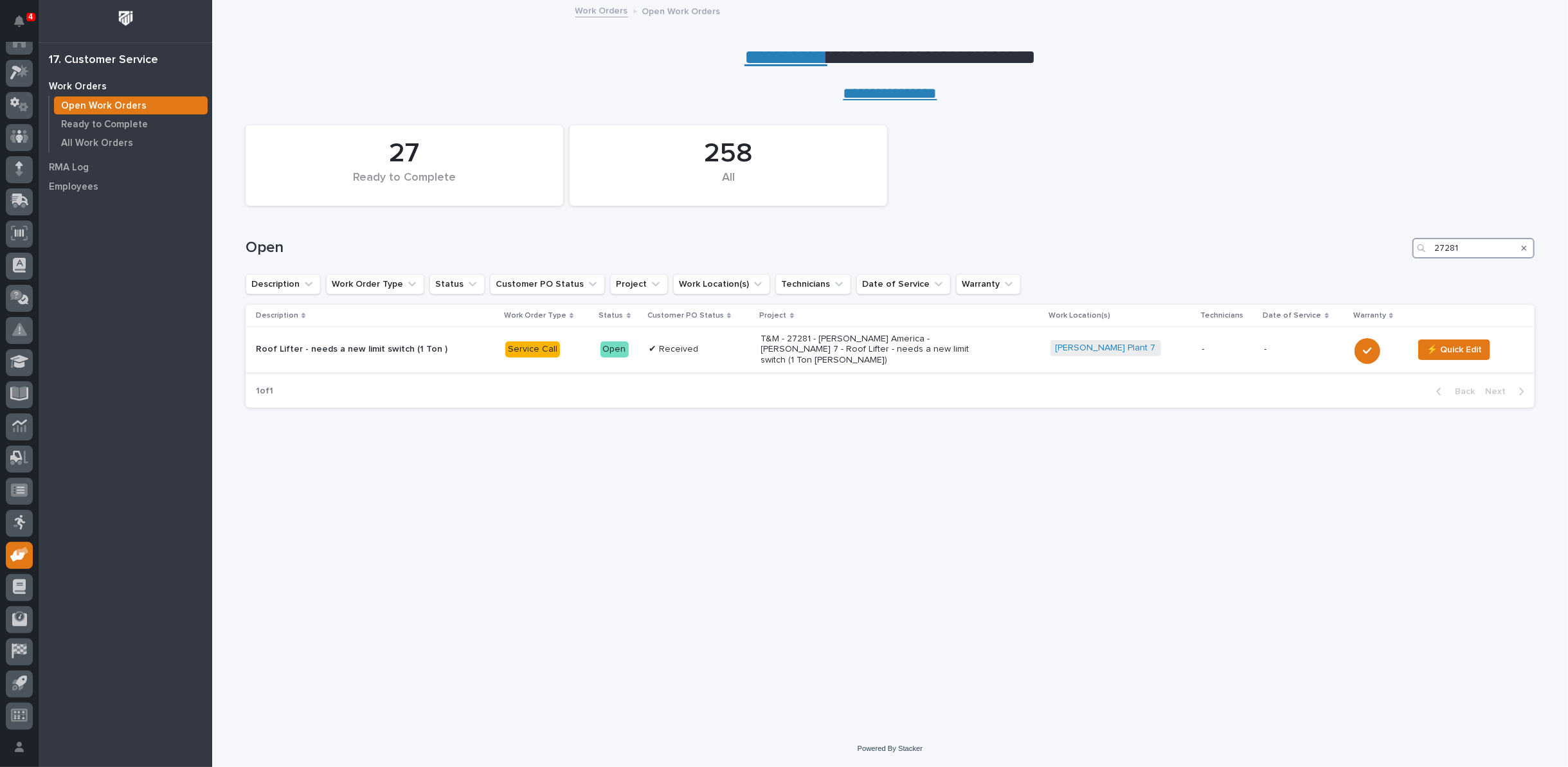
type input "27281"
click at [857, 346] on p "T&M - 27281 - [PERSON_NAME] America - [PERSON_NAME] 7 - Roof Lifter - needs a n…" at bounding box center [874, 349] width 225 height 32
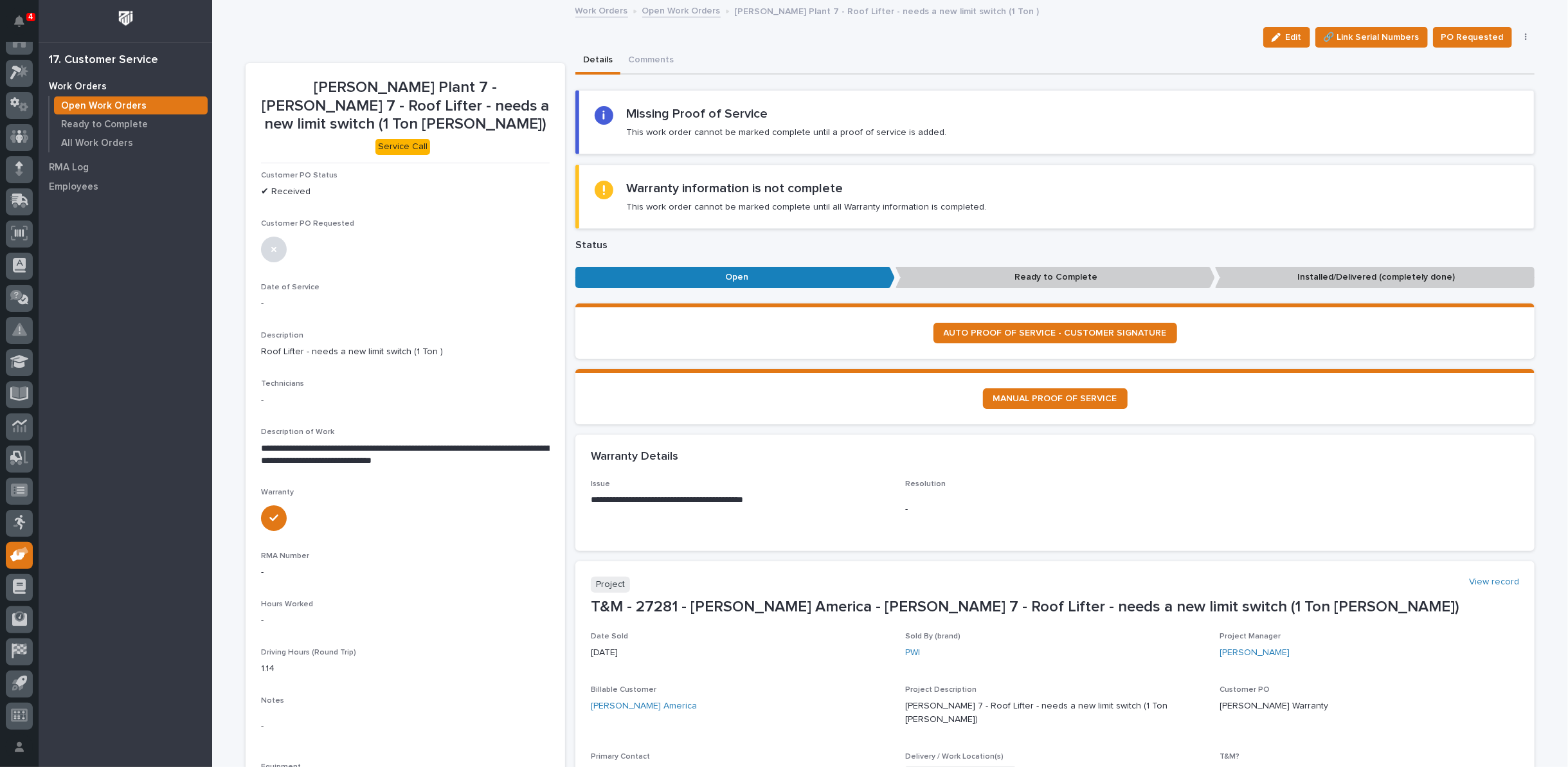
click at [656, 7] on link "Open Work Orders" at bounding box center [681, 10] width 79 height 15
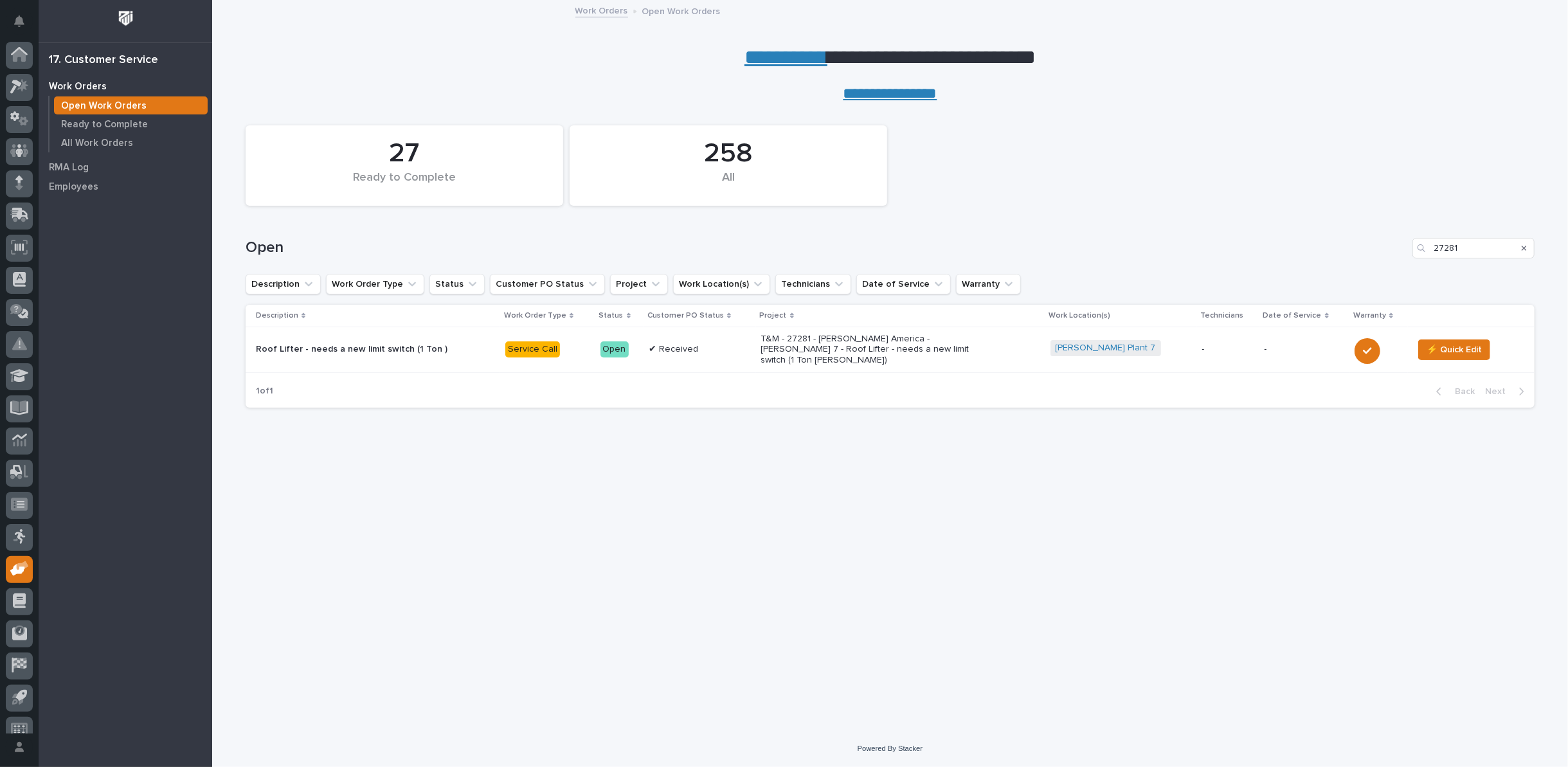
scroll to position [14, 0]
drag, startPoint x: 1484, startPoint y: 246, endPoint x: 1331, endPoint y: 232, distance: 153.6
click at [1365, 232] on div "Open 27281" at bounding box center [890, 243] width 1289 height 62
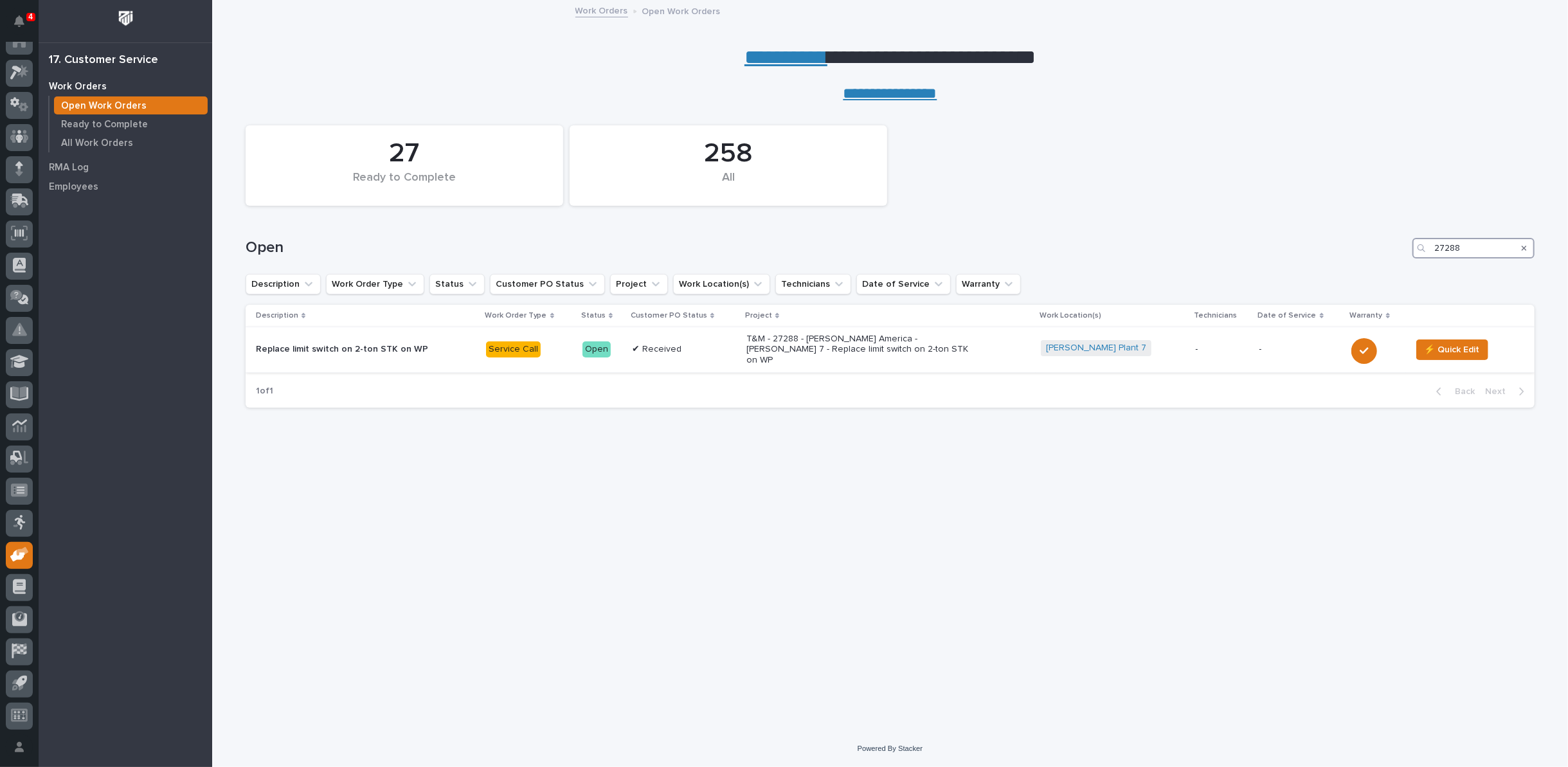
type input "27288"
click at [777, 352] on p "T&M - 27288 - [PERSON_NAME] America - [PERSON_NAME] 7 - Replace limit switch on…" at bounding box center [859, 349] width 225 height 32
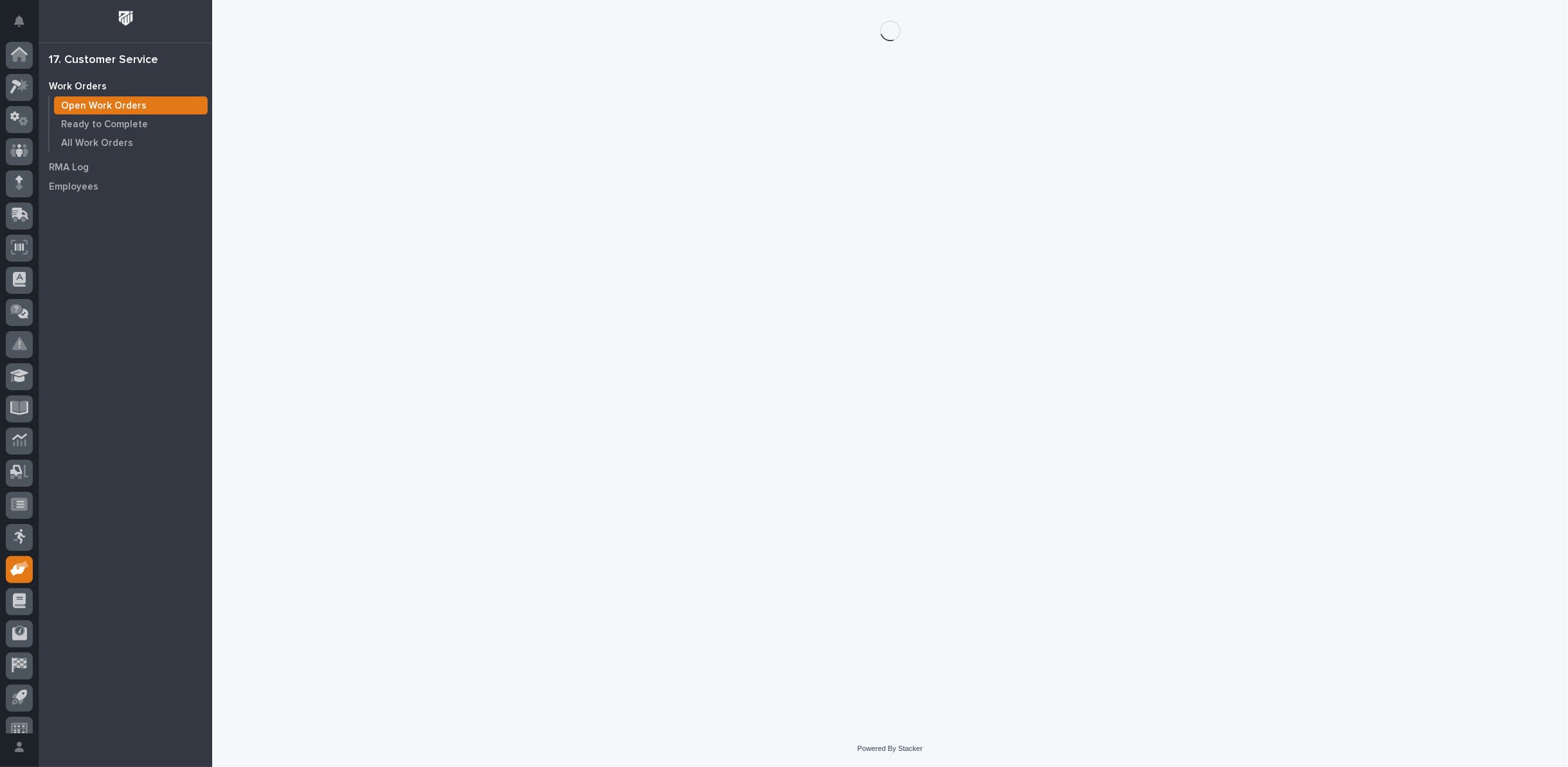
scroll to position [14, 0]
